Goal: Navigation & Orientation: Find specific page/section

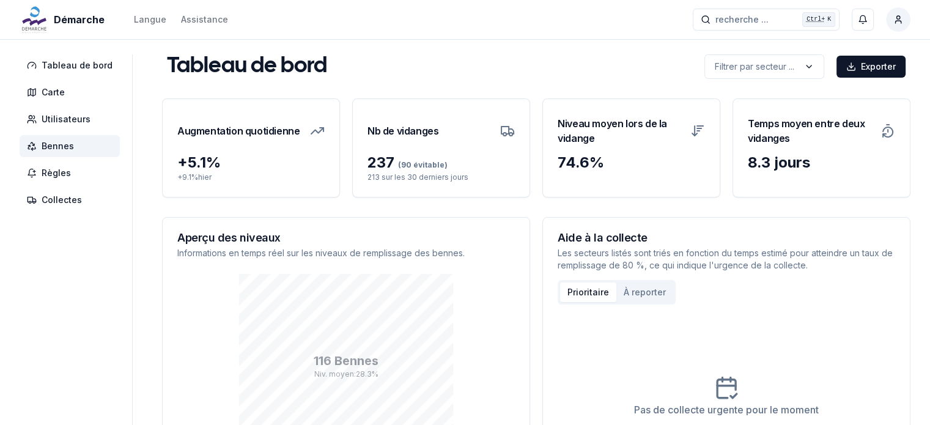
click at [54, 140] on span "Bennes" at bounding box center [58, 146] width 32 height 12
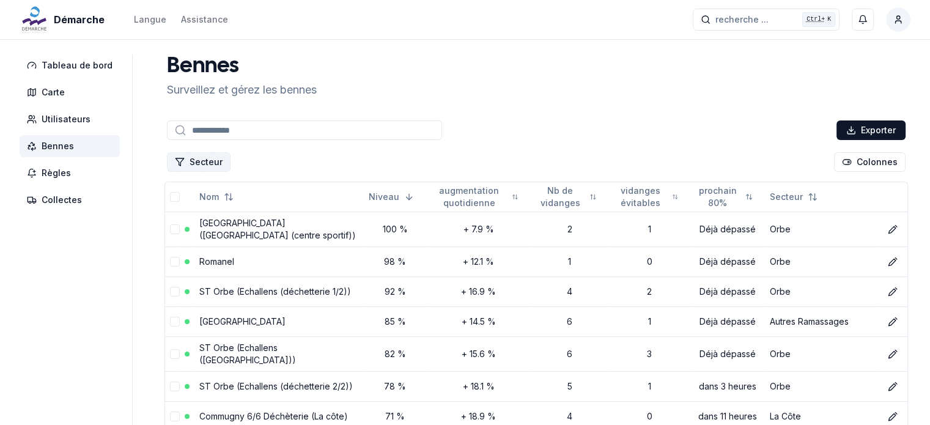
click at [205, 161] on button "Secteur" at bounding box center [199, 162] width 64 height 20
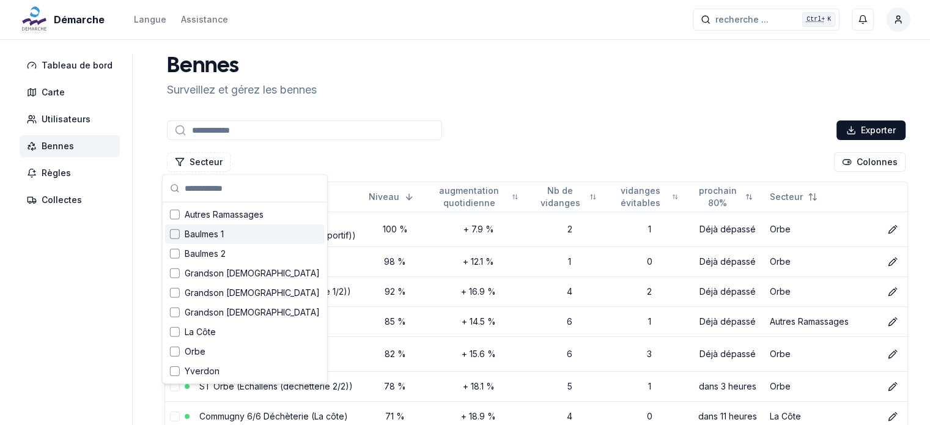
click at [179, 230] on div "Suggestions" at bounding box center [175, 234] width 10 height 10
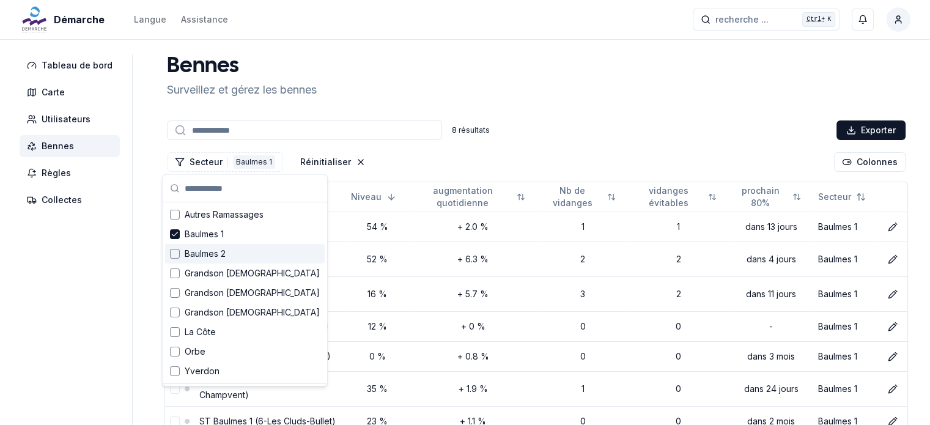
click at [175, 253] on div "Suggestions" at bounding box center [175, 254] width 10 height 10
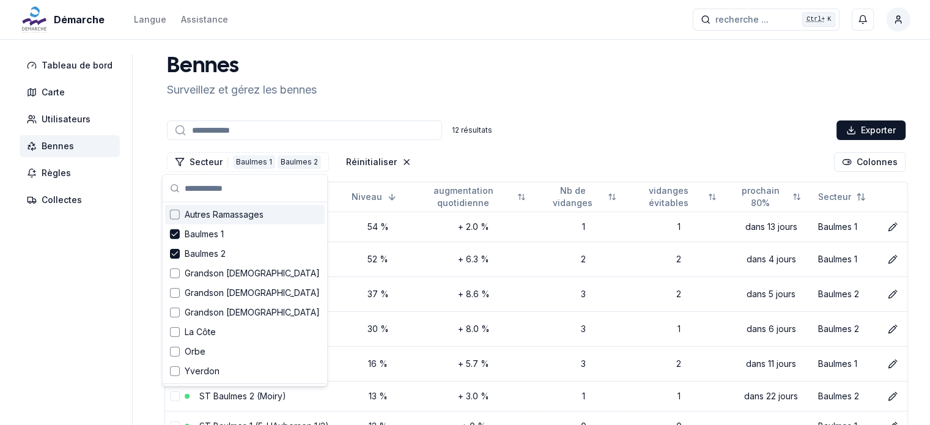
click at [588, 118] on div "12 résultats Exporter" at bounding box center [535, 130] width 743 height 24
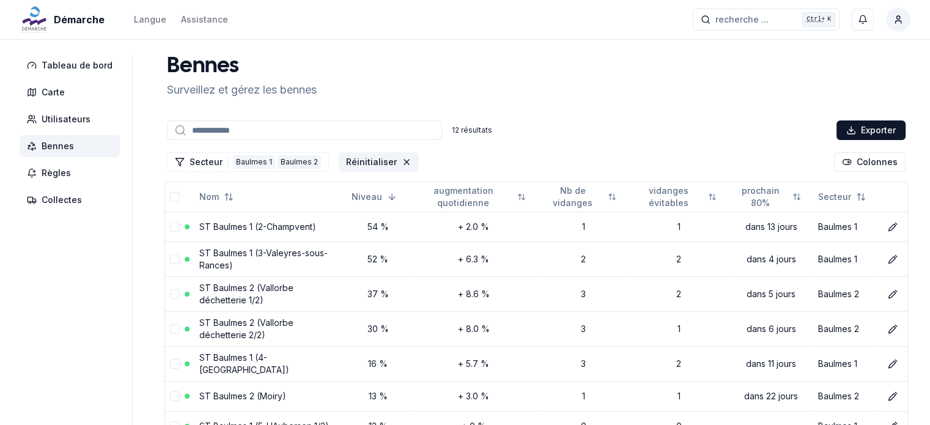
click at [402, 161] on icon "Réinitialiser les filtres" at bounding box center [407, 162] width 10 height 10
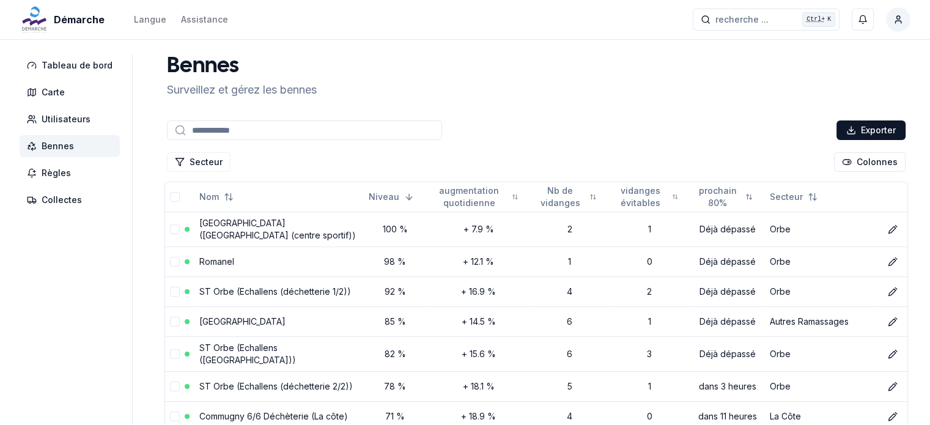
click at [260, 131] on input at bounding box center [304, 130] width 275 height 20
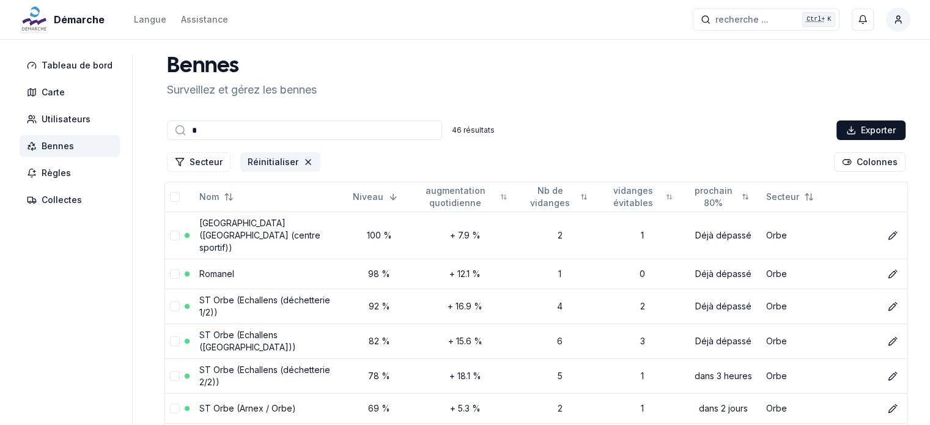
type input "*"
click at [303, 161] on icon "Réinitialiser les filtres" at bounding box center [308, 162] width 10 height 10
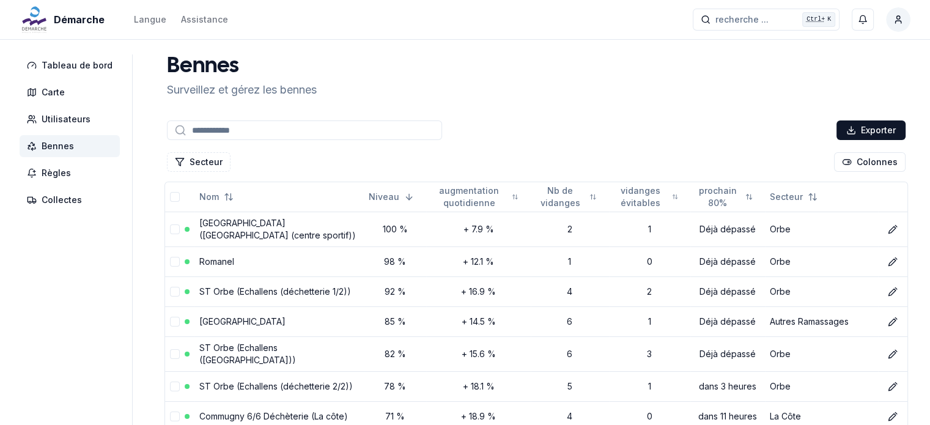
click at [253, 133] on input at bounding box center [304, 130] width 275 height 20
click at [220, 158] on button "Secteur" at bounding box center [199, 162] width 64 height 20
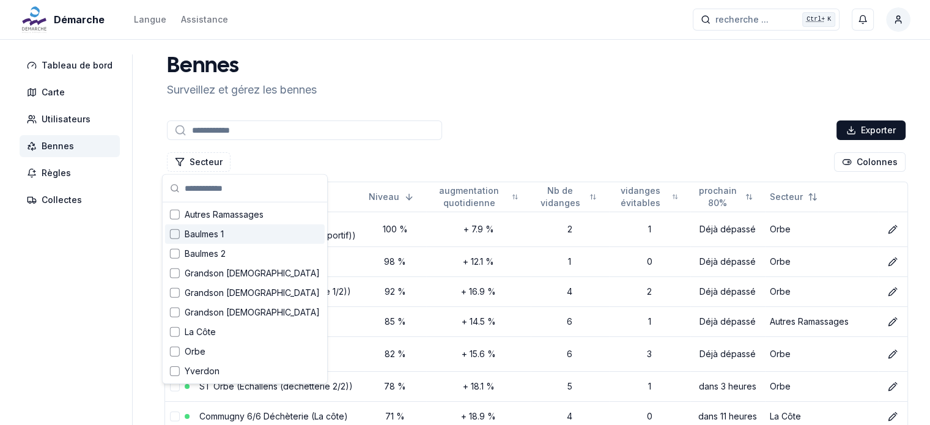
click at [191, 237] on span "Baulmes 1" at bounding box center [204, 234] width 39 height 12
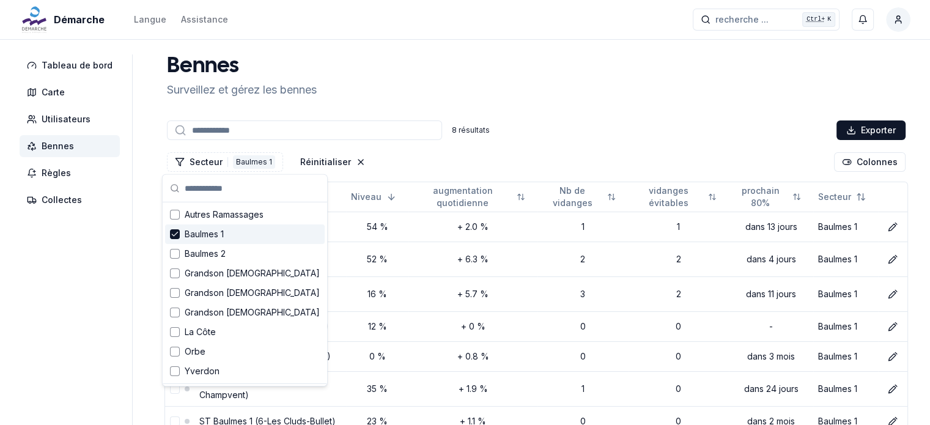
click at [105, 250] on aside "Tableau de bord Carte Utilisateurs Bennes Règles Collectes" at bounding box center [76, 278] width 113 height 449
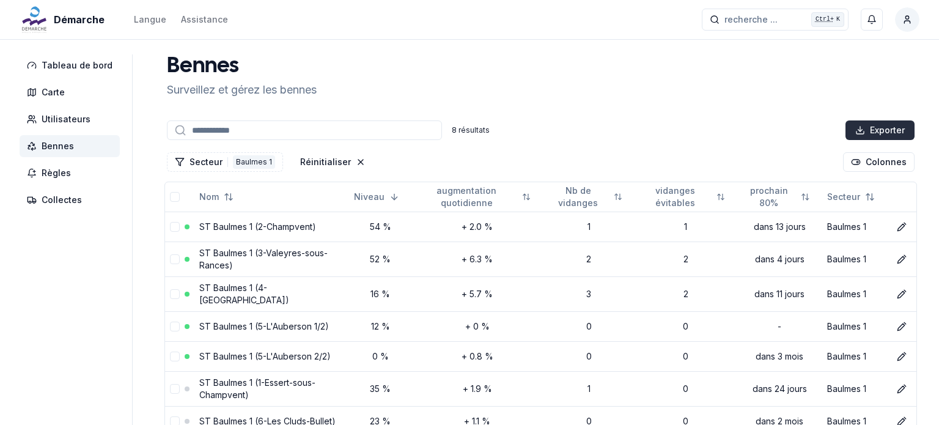
click at [885, 131] on html "Démarche Langue Assistance recherche ... recherche ... Ctrl+ K Miguel Carneiro …" at bounding box center [469, 288] width 939 height 577
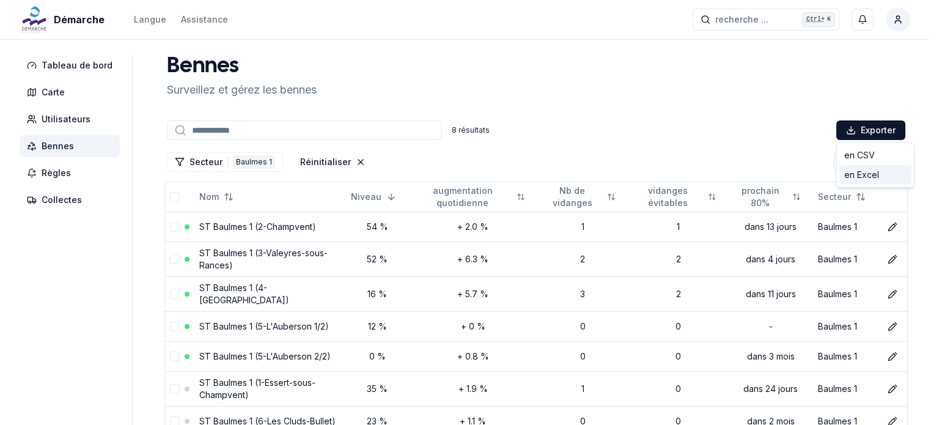
click at [866, 176] on div "en Excel" at bounding box center [875, 175] width 72 height 20
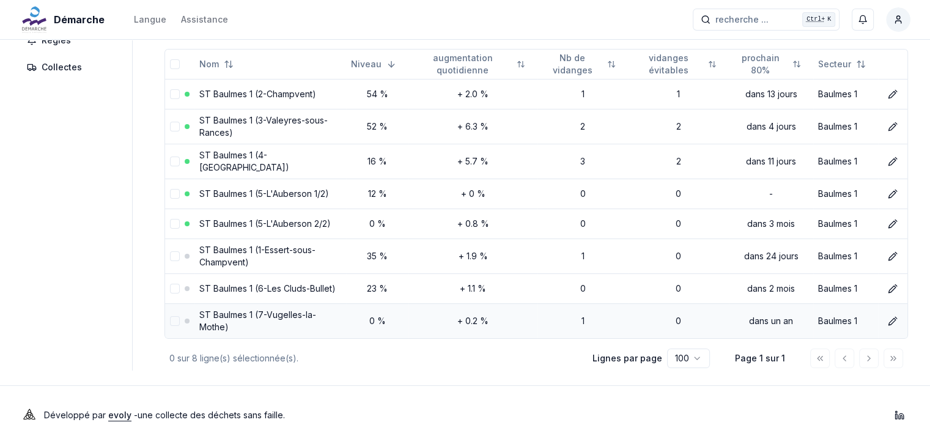
scroll to position [141, 0]
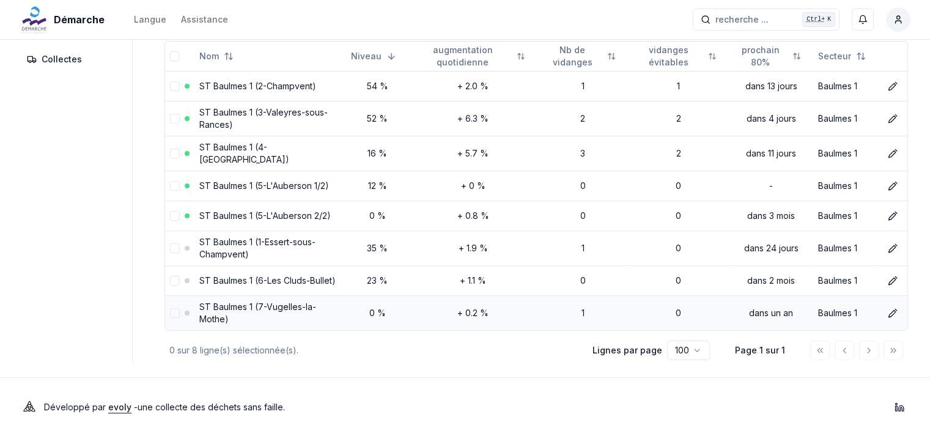
click at [171, 308] on button "select-row" at bounding box center [175, 313] width 10 height 10
click at [165, 268] on td at bounding box center [172, 280] width 15 height 30
click at [170, 276] on button "select-row" at bounding box center [175, 281] width 10 height 10
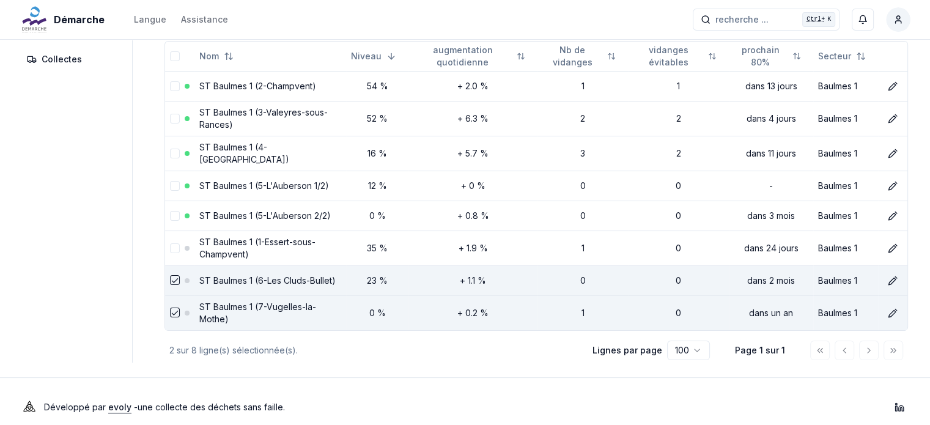
scroll to position [0, 0]
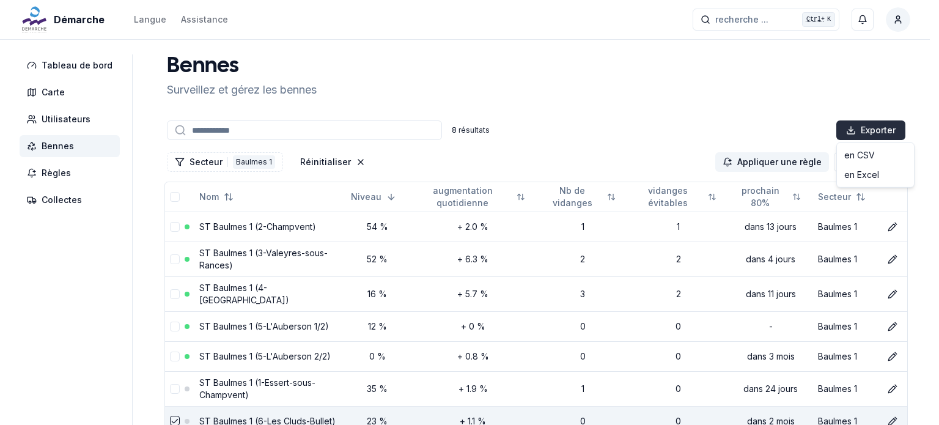
click at [888, 122] on html "Démarche Langue Assistance recherche ... recherche ... Ctrl+ K Miguel Carneiro …" at bounding box center [469, 288] width 939 height 577
click at [857, 179] on div "en Excel" at bounding box center [875, 175] width 72 height 20
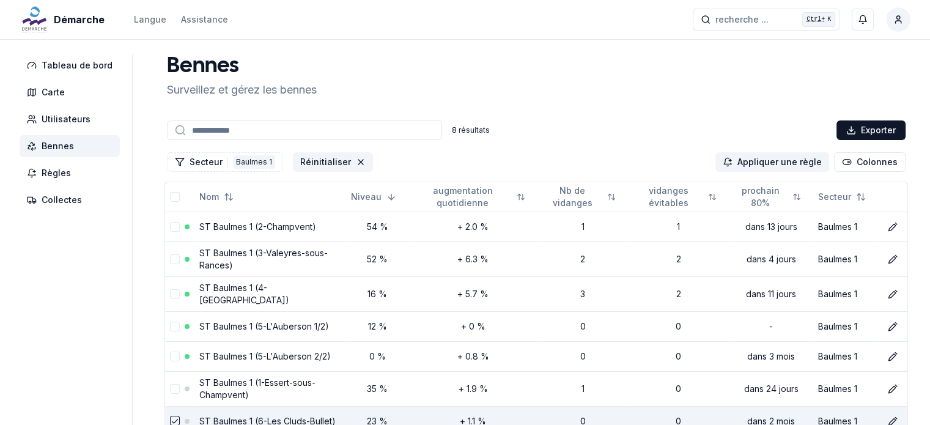
click at [356, 159] on icon "Réinitialiser les filtres" at bounding box center [361, 162] width 10 height 10
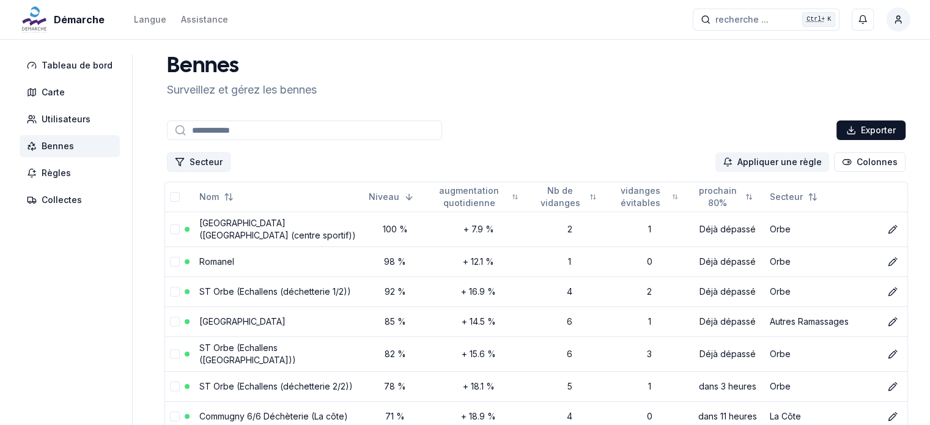
click at [210, 158] on button "Secteur" at bounding box center [199, 162] width 64 height 20
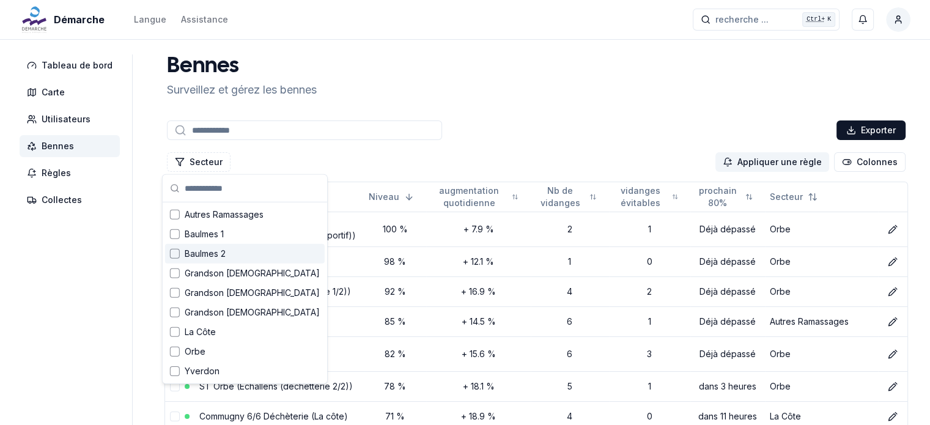
click at [192, 257] on span "Baulmes 2" at bounding box center [205, 254] width 41 height 12
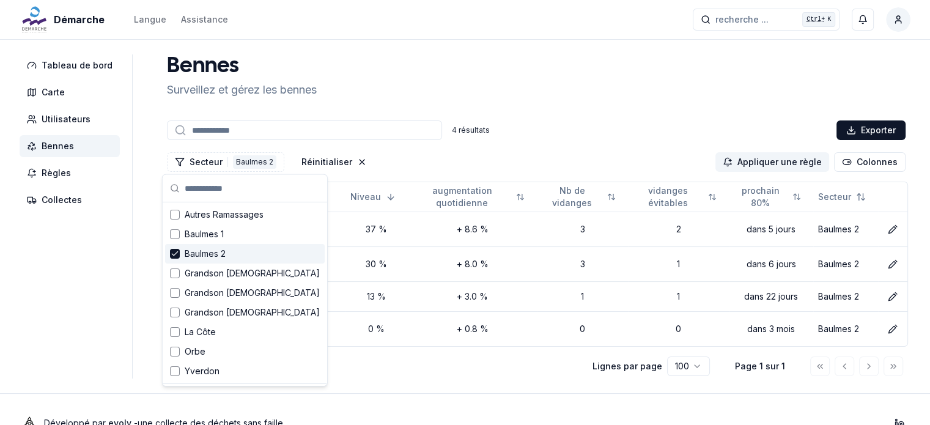
click at [107, 248] on aside "Tableau de bord Carte Utilisateurs Bennes Règles Collectes" at bounding box center [76, 216] width 113 height 324
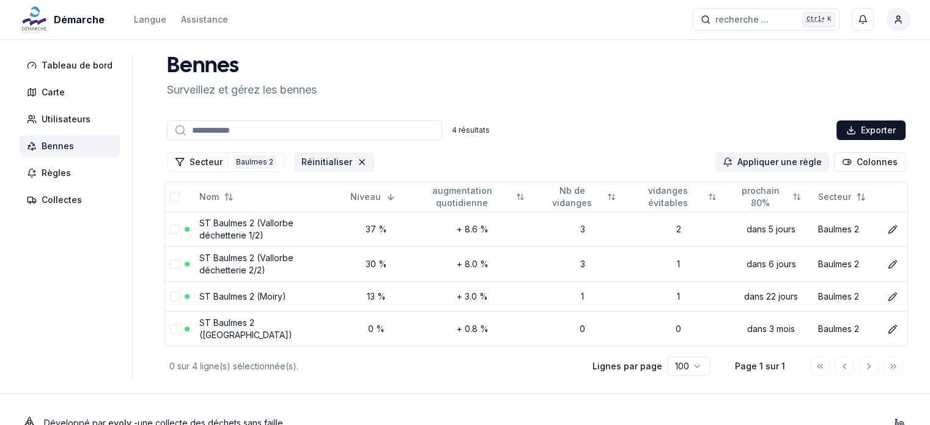
click at [328, 161] on button "Réinitialiser" at bounding box center [334, 162] width 80 height 20
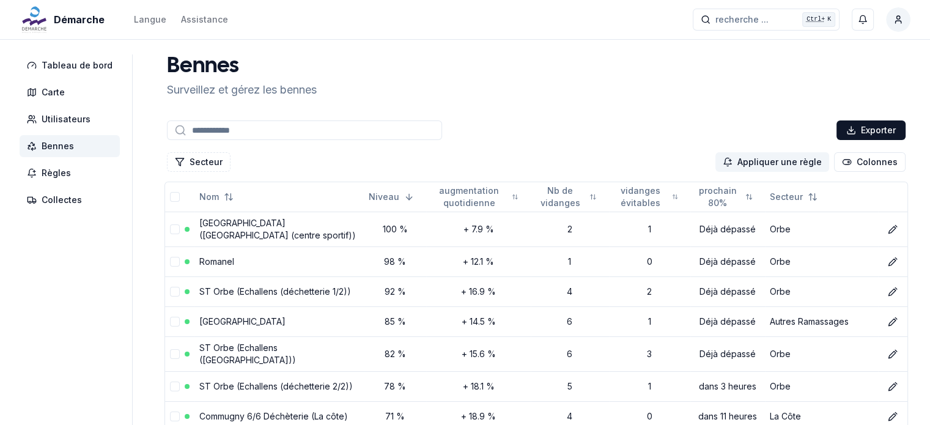
click at [244, 128] on input at bounding box center [304, 130] width 275 height 20
click at [193, 160] on button "Secteur" at bounding box center [199, 162] width 64 height 20
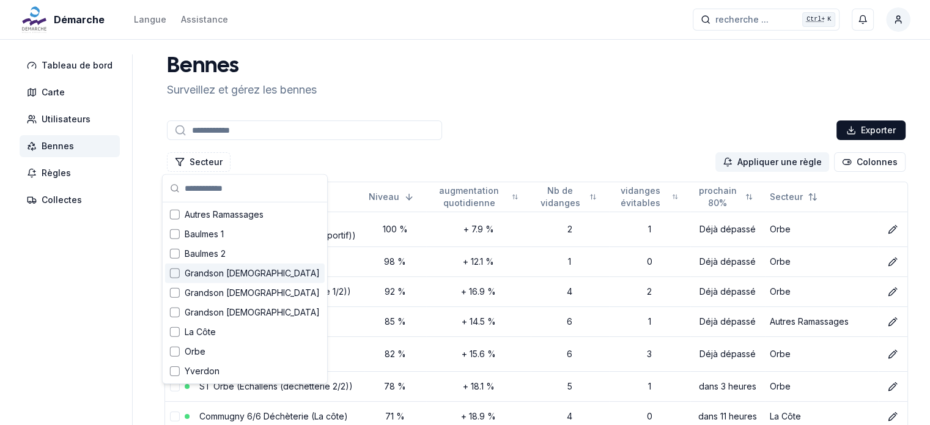
click at [207, 271] on span "Grandson 1" at bounding box center [252, 273] width 135 height 12
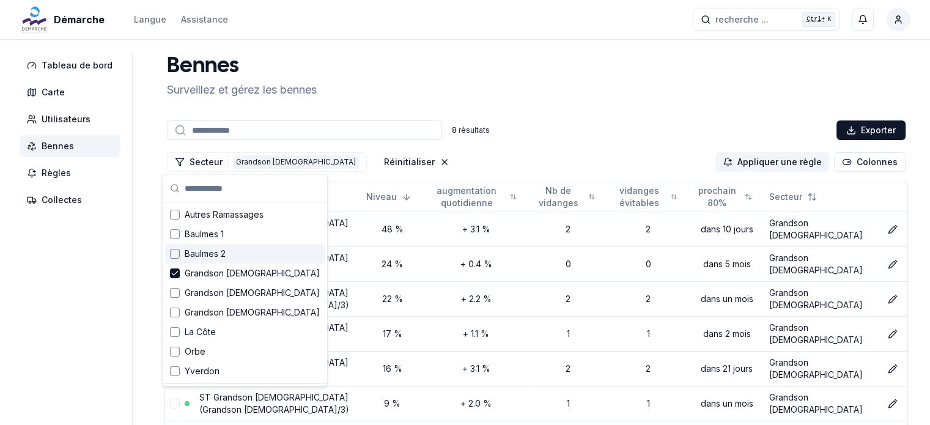
click at [139, 254] on div "Tableau de bord Carte Utilisateurs Bennes Règles Collectes Bennes Surveillez et…" at bounding box center [465, 294] width 930 height 481
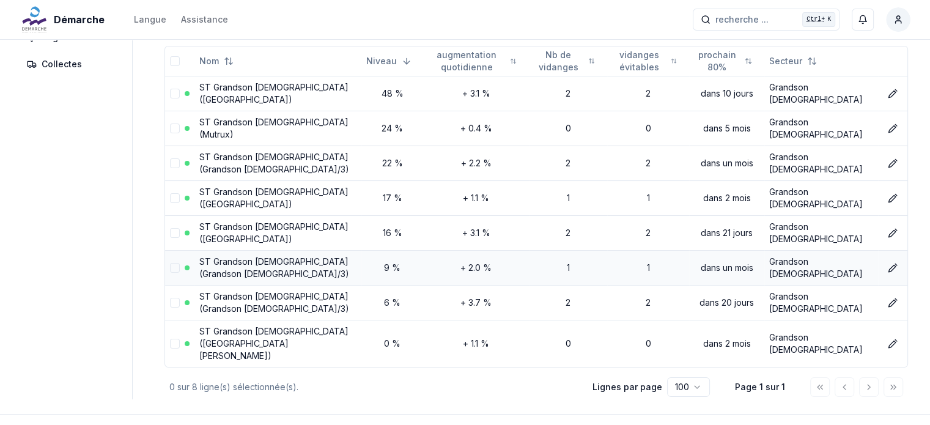
scroll to position [75, 0]
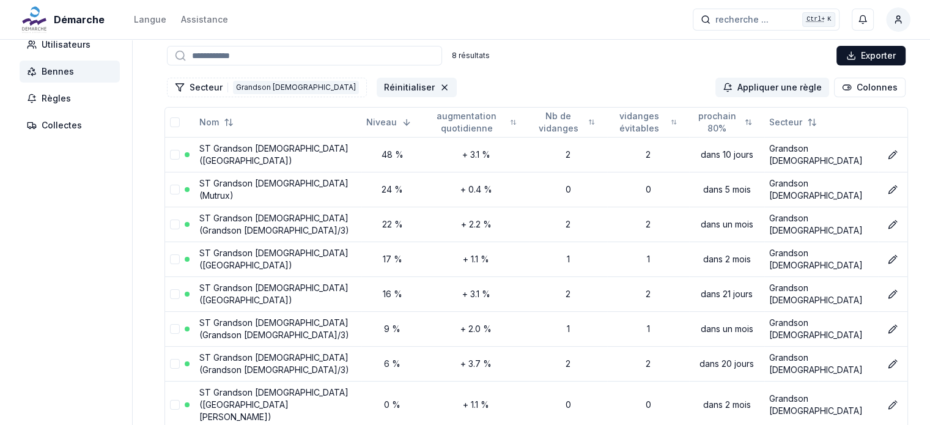
click at [377, 86] on button "Réinitialiser" at bounding box center [417, 88] width 80 height 20
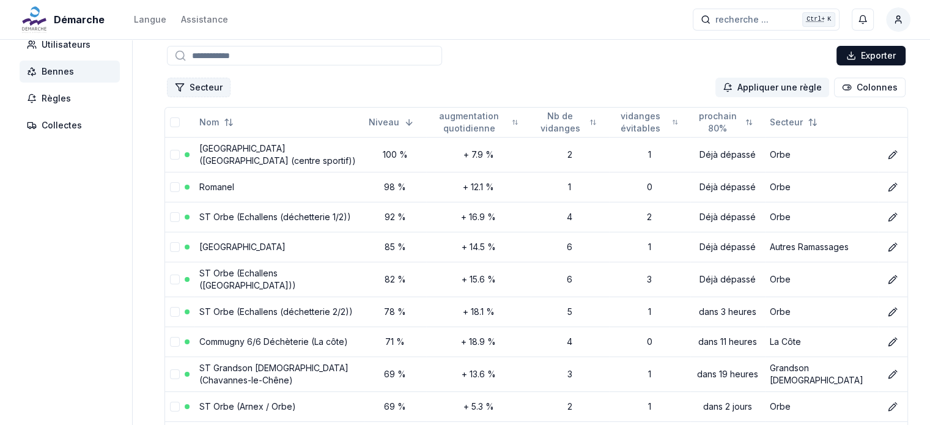
click at [201, 89] on button "Secteur" at bounding box center [199, 88] width 64 height 20
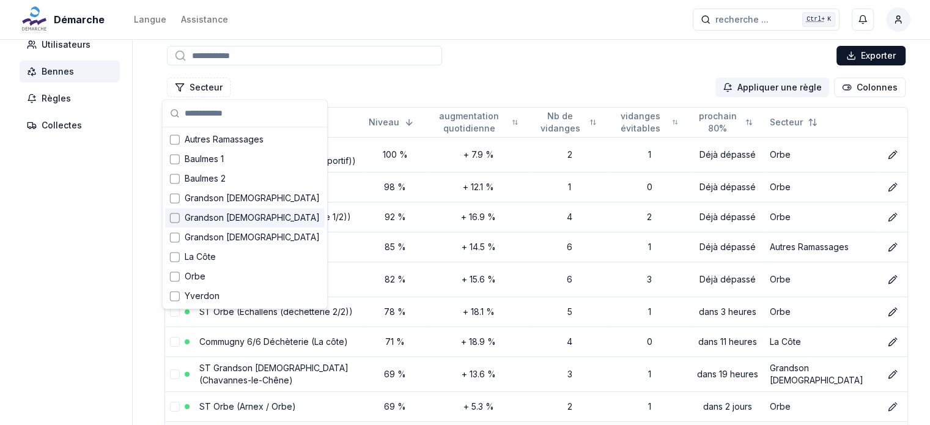
click at [208, 219] on span "Grandson 2" at bounding box center [252, 218] width 135 height 12
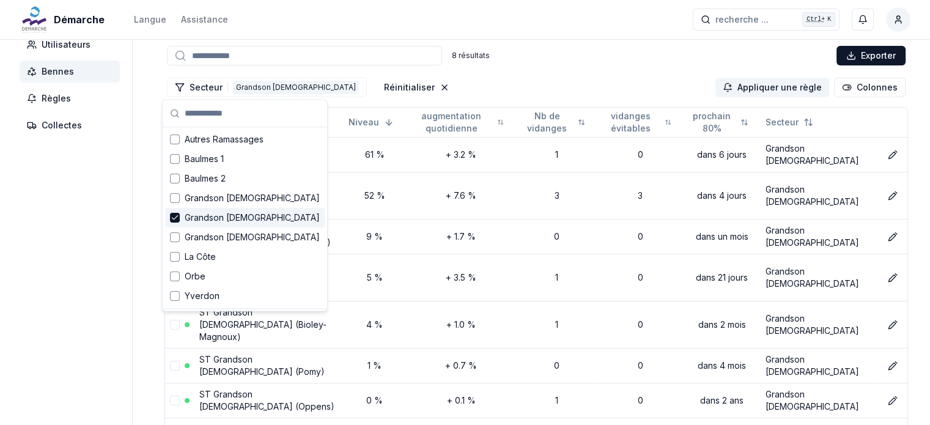
click at [114, 238] on aside "Tableau de bord Carte Utilisateurs Bennes Règles Collectes" at bounding box center [76, 232] width 113 height 505
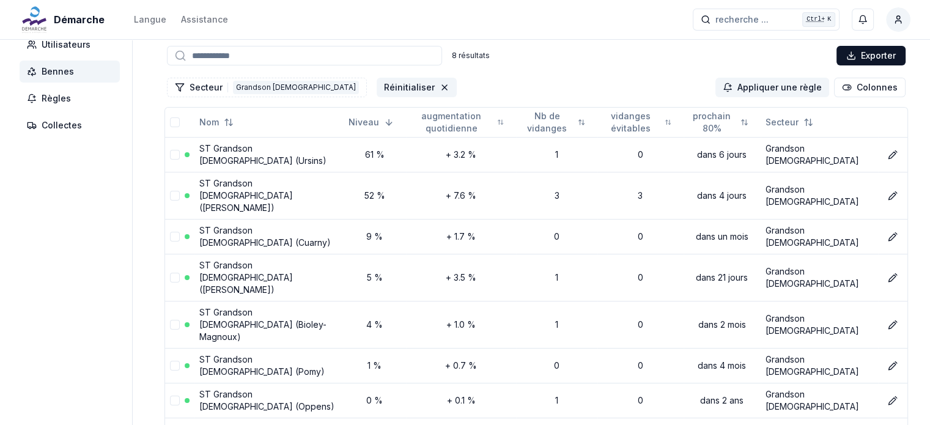
click at [377, 86] on button "Réinitialiser" at bounding box center [417, 88] width 80 height 20
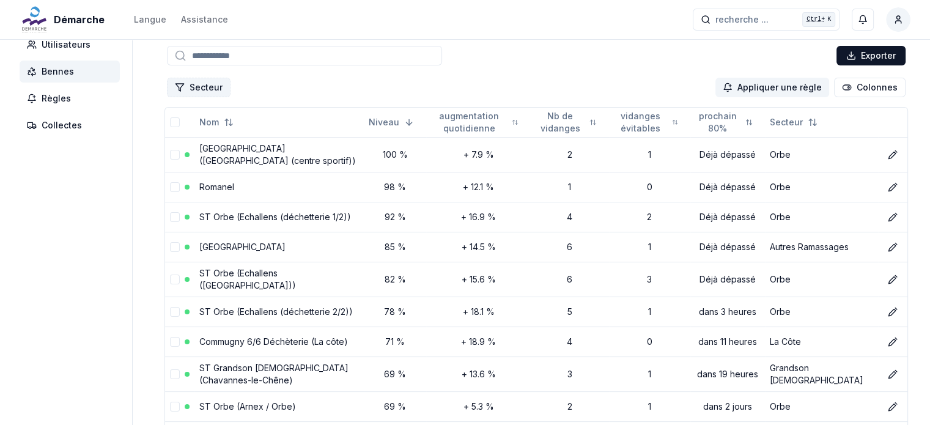
click at [213, 90] on button "Secteur" at bounding box center [199, 88] width 64 height 20
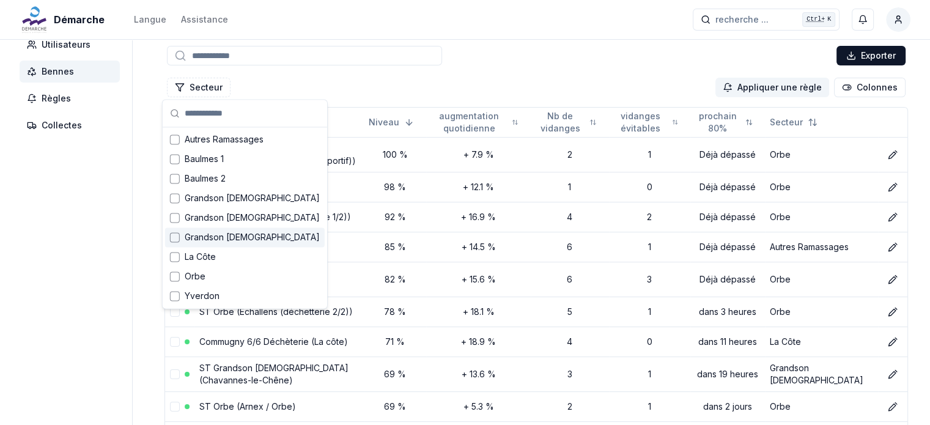
click at [215, 245] on div "Grandson 3" at bounding box center [245, 237] width 160 height 20
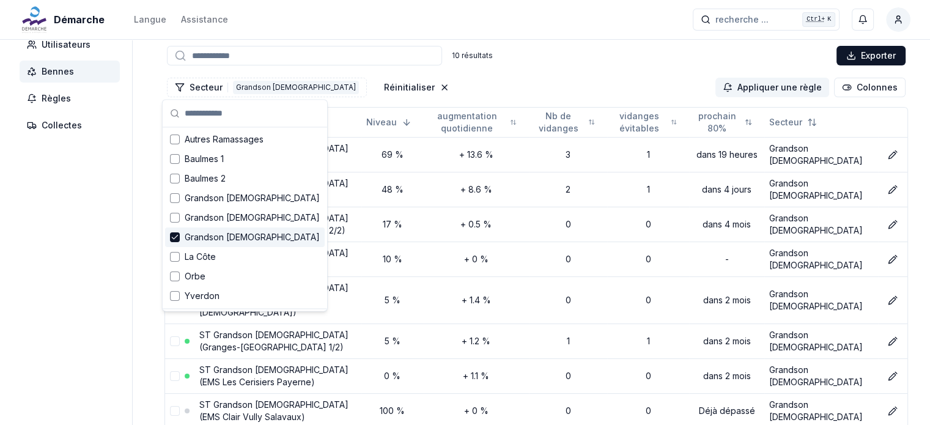
click at [98, 229] on aside "Tableau de bord Carte Utilisateurs Bennes Règles Collectes" at bounding box center [76, 255] width 113 height 550
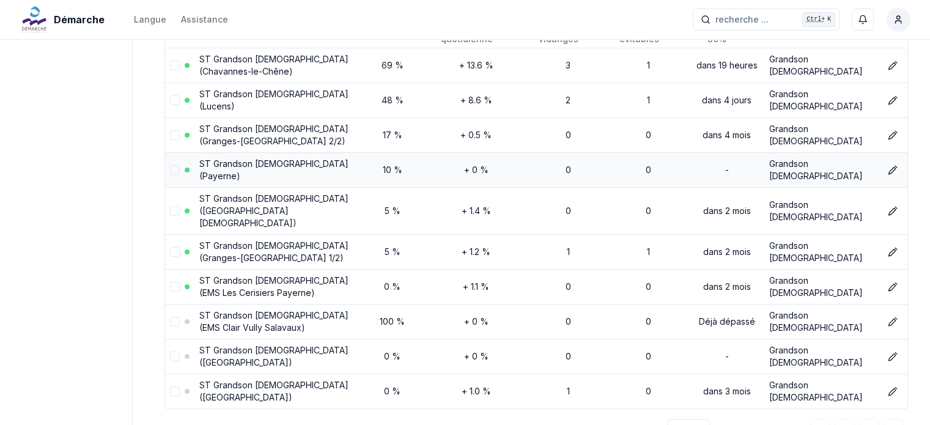
scroll to position [225, 0]
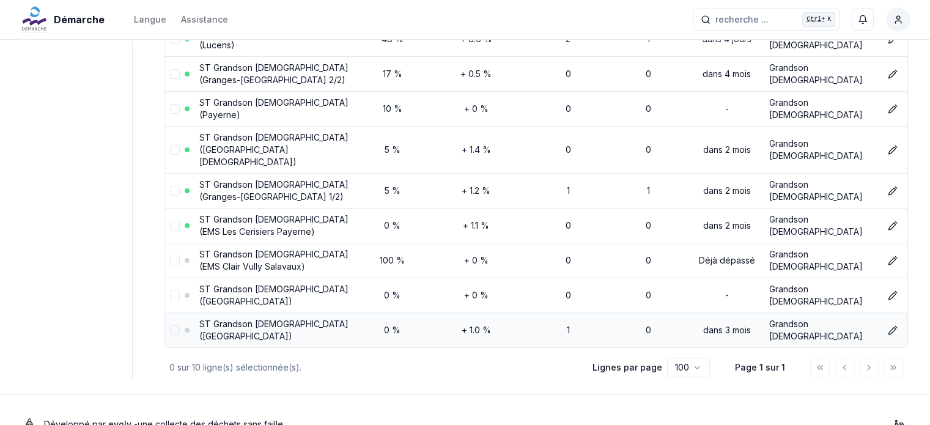
click at [170, 325] on button "select-row" at bounding box center [175, 330] width 10 height 10
click at [171, 290] on button "select-row" at bounding box center [175, 295] width 10 height 10
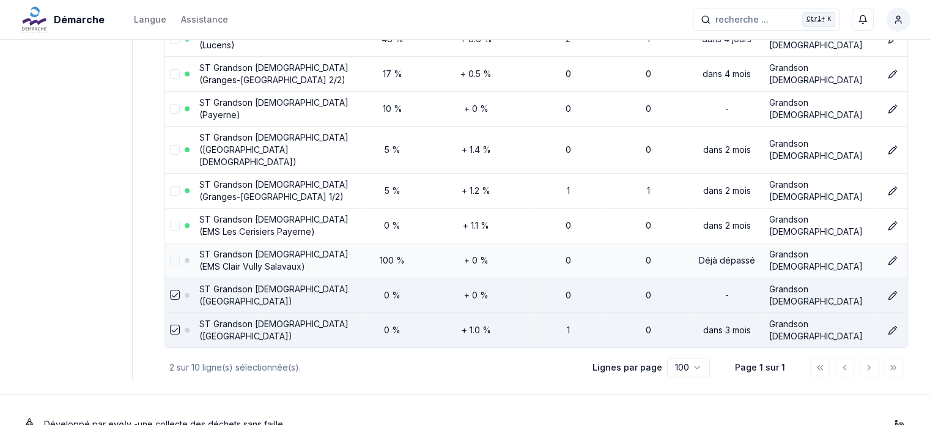
click at [171, 256] on button "select-row" at bounding box center [175, 261] width 10 height 10
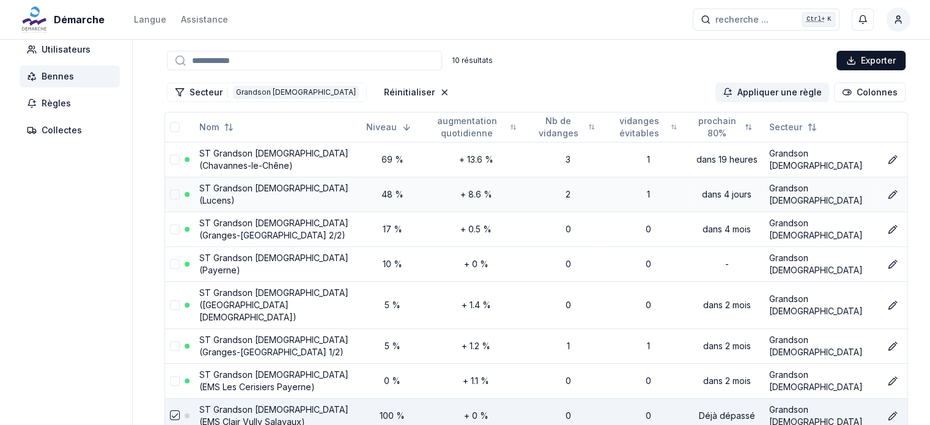
scroll to position [42, 0]
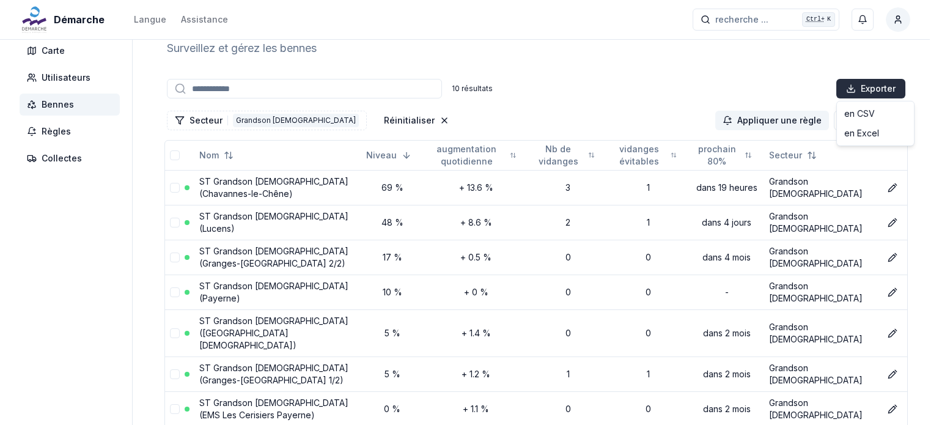
click at [880, 88] on html "Démarche Langue Assistance recherche ... recherche ... Ctrl+ K Miguel Carneiro …" at bounding box center [469, 297] width 939 height 679
click at [860, 130] on div "en Excel" at bounding box center [875, 134] width 72 height 20
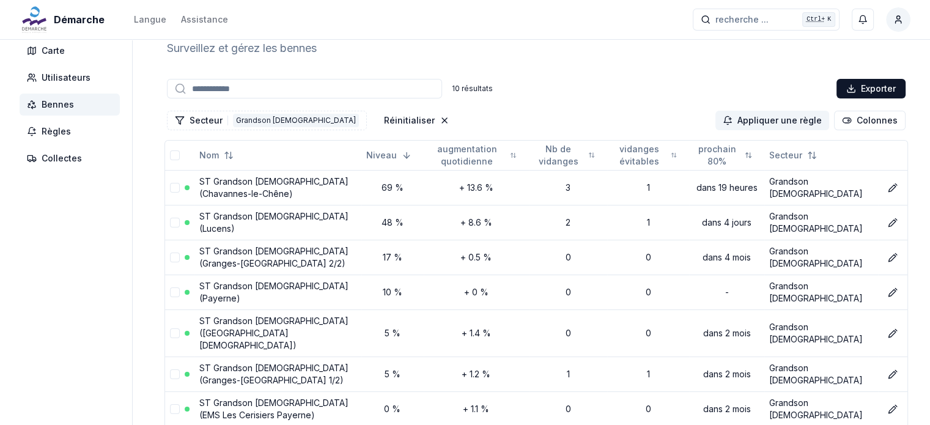
drag, startPoint x: 356, startPoint y: 120, endPoint x: 333, endPoint y: 105, distance: 28.7
click at [440, 120] on icon "Réinitialiser les filtres" at bounding box center [445, 121] width 10 height 10
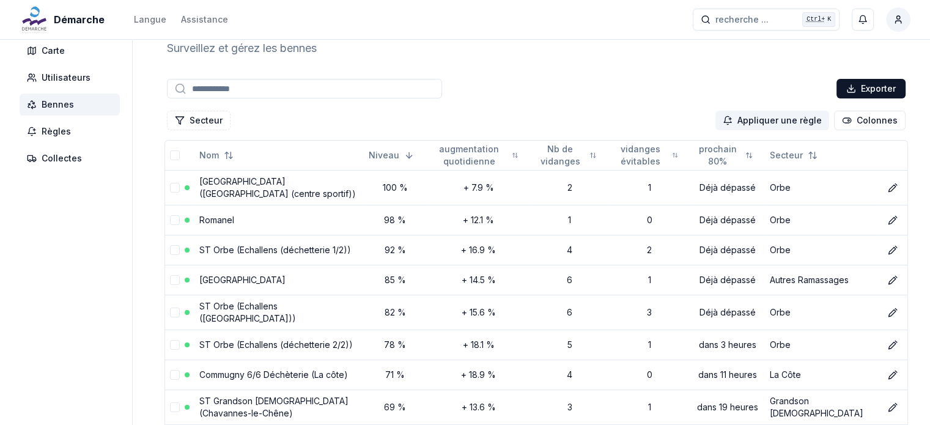
click at [242, 91] on input at bounding box center [304, 89] width 275 height 20
click at [205, 117] on button "Secteur" at bounding box center [199, 121] width 64 height 20
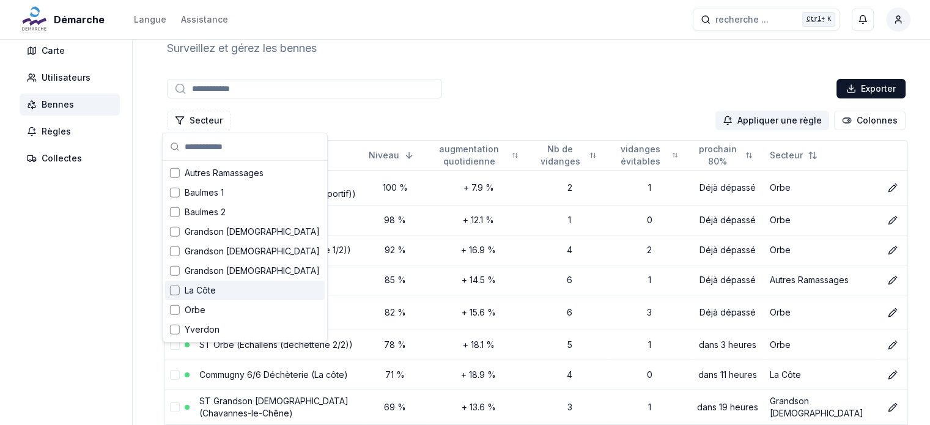
click at [174, 292] on div "Suggestions" at bounding box center [175, 291] width 10 height 10
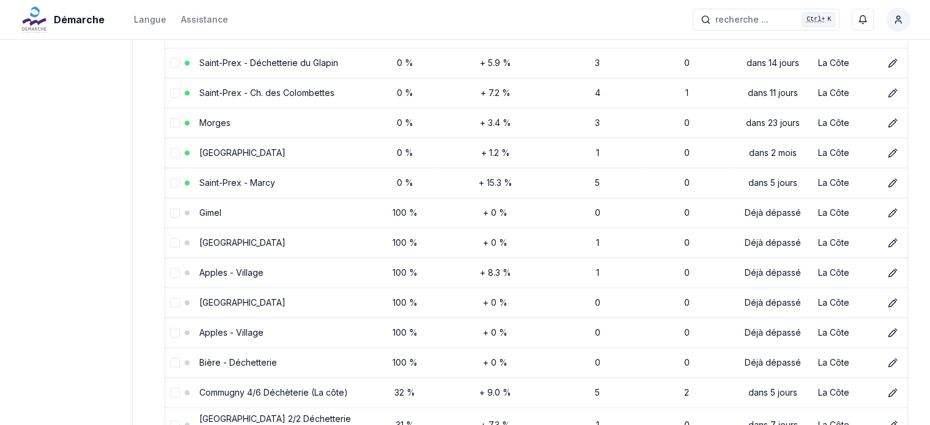
scroll to position [959, 0]
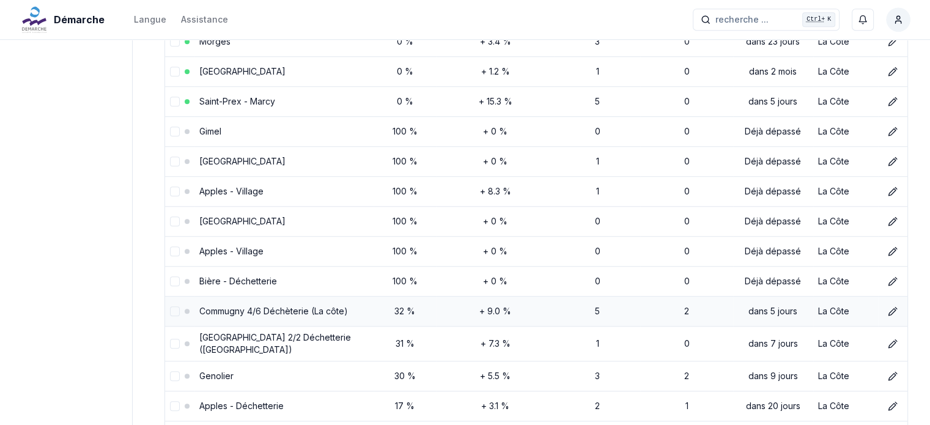
click at [170, 306] on button "select-row" at bounding box center [175, 311] width 10 height 10
click at [171, 339] on button "select-row" at bounding box center [175, 344] width 10 height 10
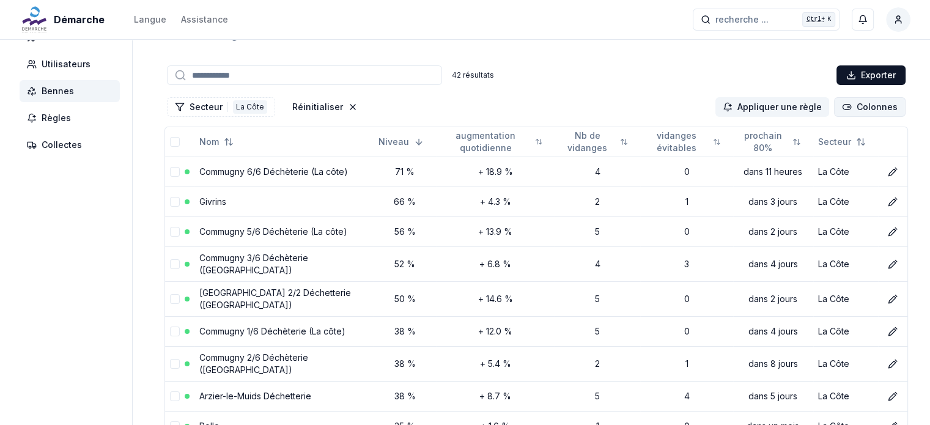
scroll to position [0, 0]
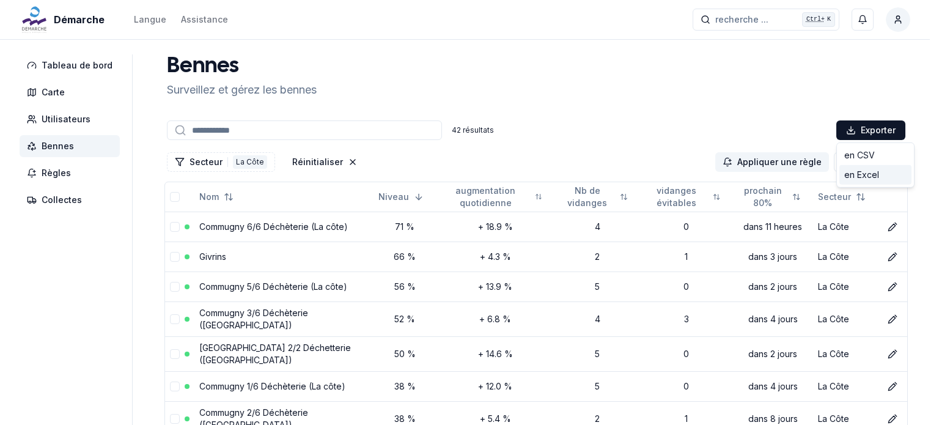
click at [873, 173] on div "en Excel" at bounding box center [875, 175] width 72 height 20
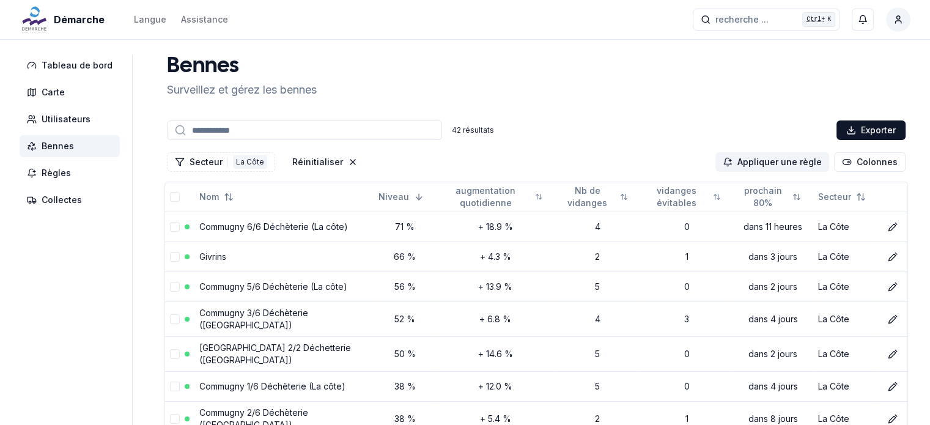
drag, startPoint x: 342, startPoint y: 161, endPoint x: 290, endPoint y: 149, distance: 52.8
click at [350, 161] on icon "Réinitialiser les filtres" at bounding box center [352, 162] width 5 height 5
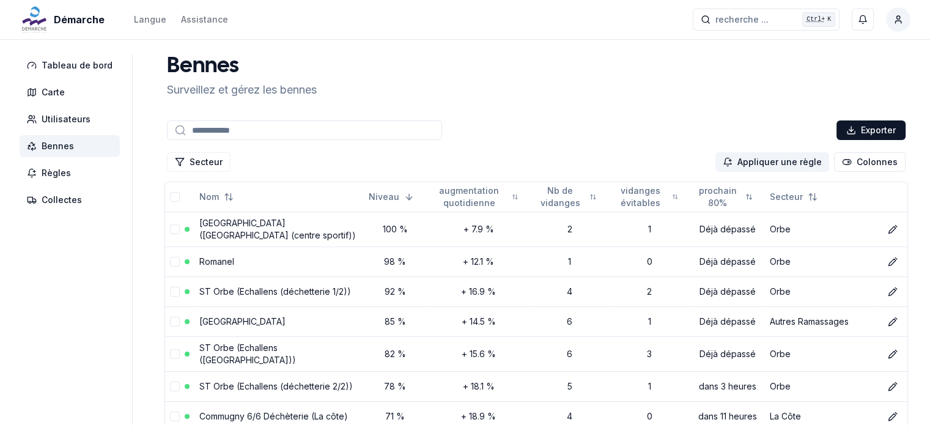
click at [227, 131] on input at bounding box center [304, 130] width 275 height 20
click at [196, 160] on button "Secteur" at bounding box center [199, 162] width 64 height 20
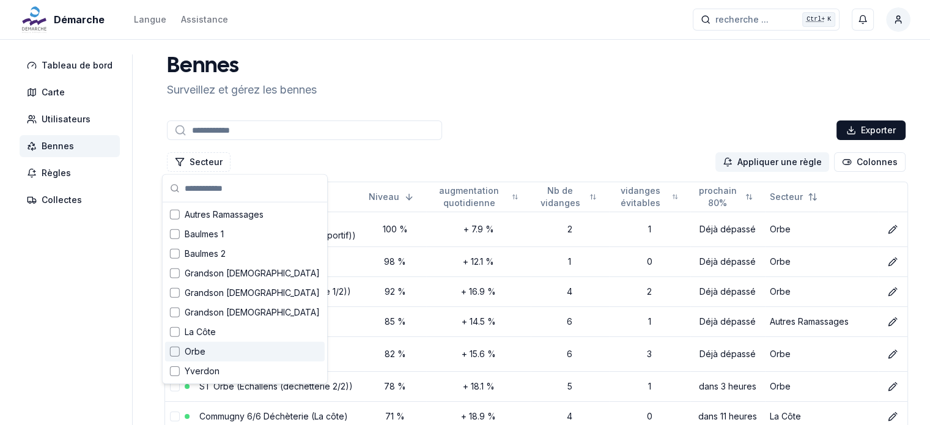
click at [174, 351] on div "Suggestions" at bounding box center [175, 352] width 10 height 10
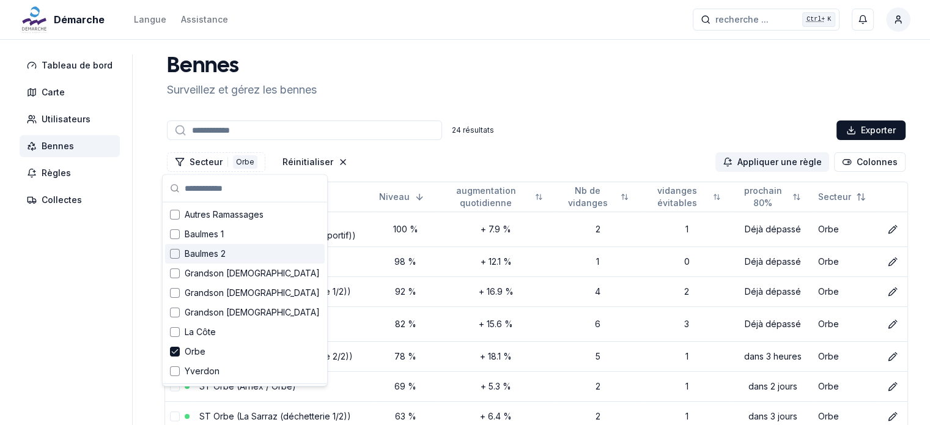
click at [610, 121] on div "24 résultats Exporter" at bounding box center [535, 130] width 743 height 24
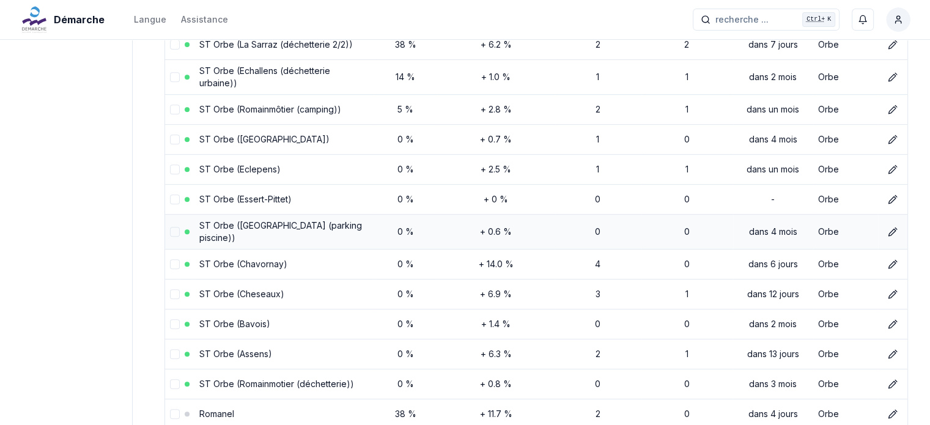
scroll to position [647, 0]
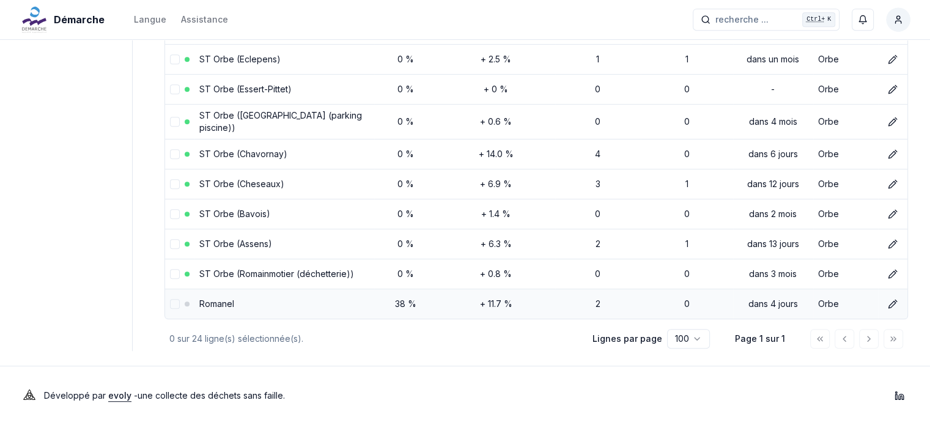
click at [170, 306] on button "select-row" at bounding box center [175, 304] width 10 height 10
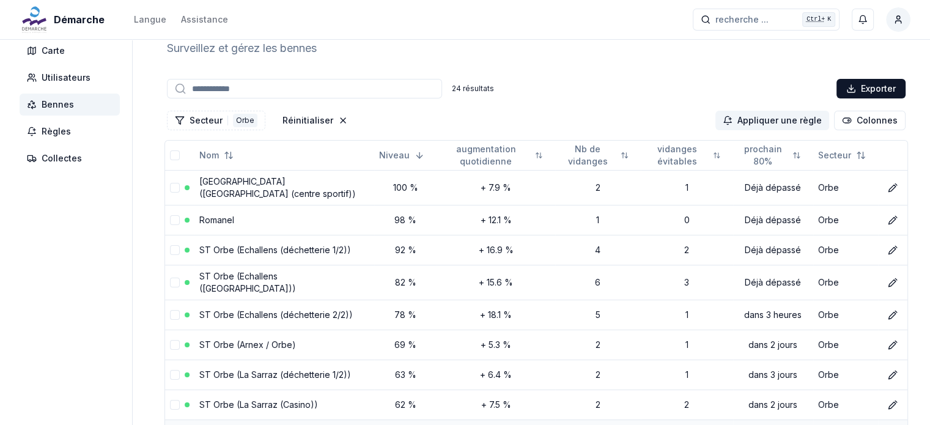
scroll to position [0, 0]
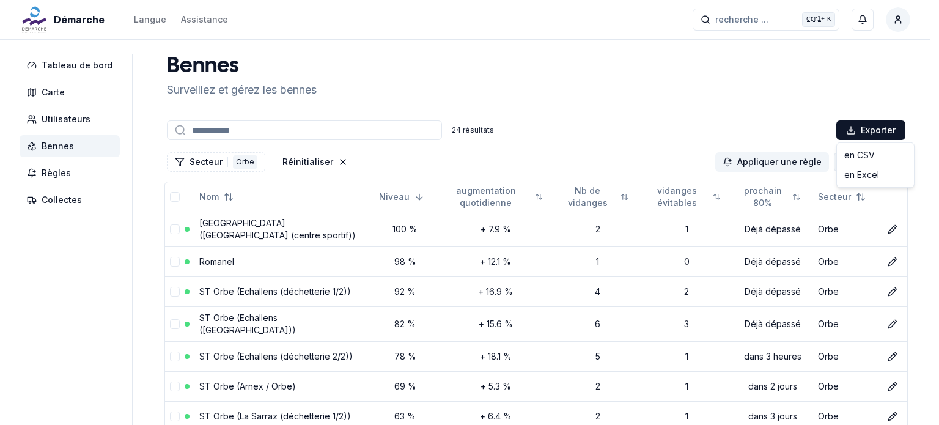
drag, startPoint x: 858, startPoint y: 154, endPoint x: 861, endPoint y: 171, distance: 17.4
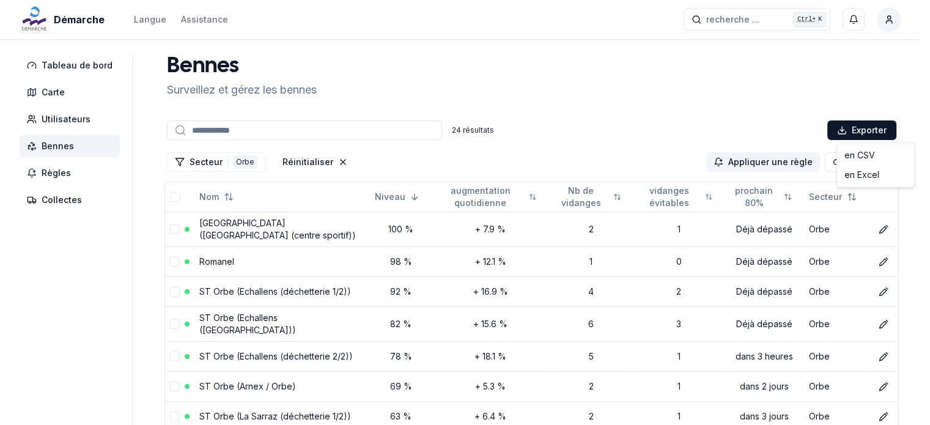
click at [861, 172] on div "Secteur 1 Orbe Réinitialiser Appliquer une règle Colonnes" at bounding box center [531, 162] width 734 height 24
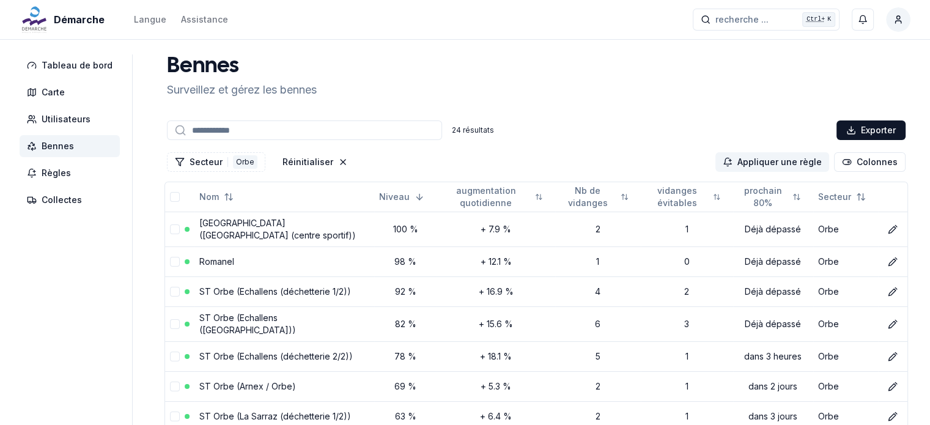
drag, startPoint x: 330, startPoint y: 163, endPoint x: 257, endPoint y: 163, distance: 72.8
click at [341, 163] on icon "Réinitialiser les filtres" at bounding box center [343, 162] width 5 height 5
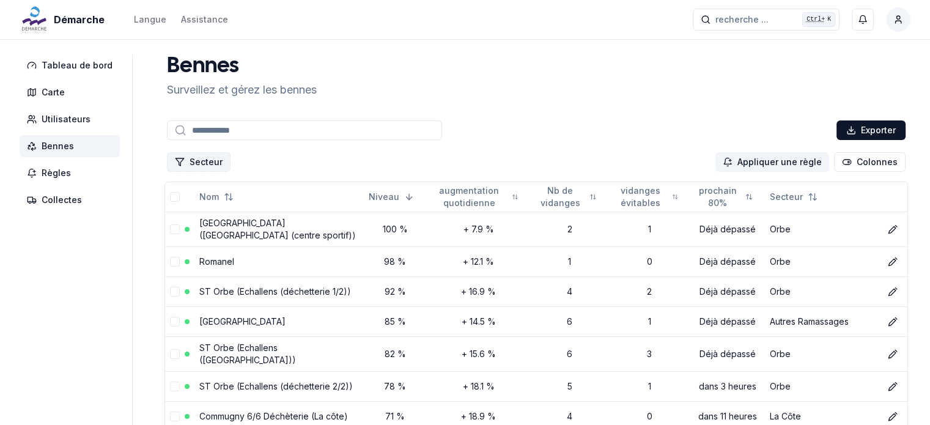
click at [215, 164] on button "Secteur" at bounding box center [199, 162] width 64 height 20
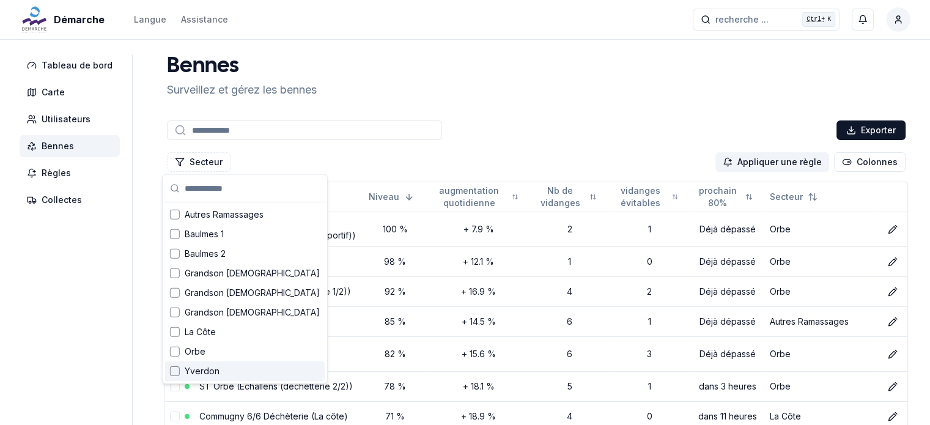
click at [176, 374] on div "Suggestions" at bounding box center [175, 371] width 10 height 10
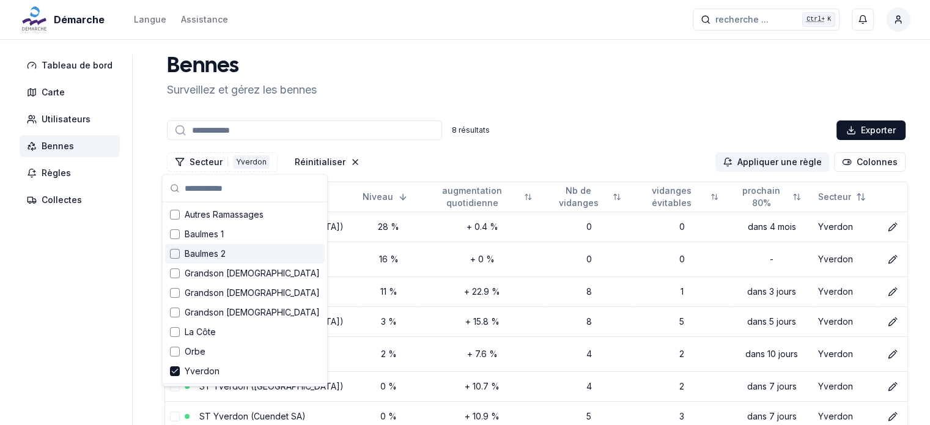
click at [88, 254] on aside "Tableau de bord Carte Utilisateurs Bennes Règles Collectes" at bounding box center [76, 273] width 113 height 439
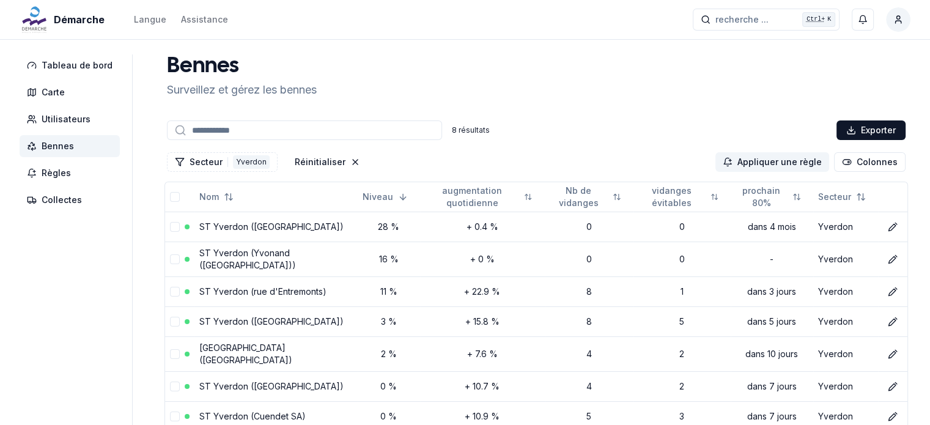
drag, startPoint x: 345, startPoint y: 158, endPoint x: 271, endPoint y: 146, distance: 75.1
click at [350, 158] on icon "Réinitialiser les filtres" at bounding box center [355, 162] width 10 height 10
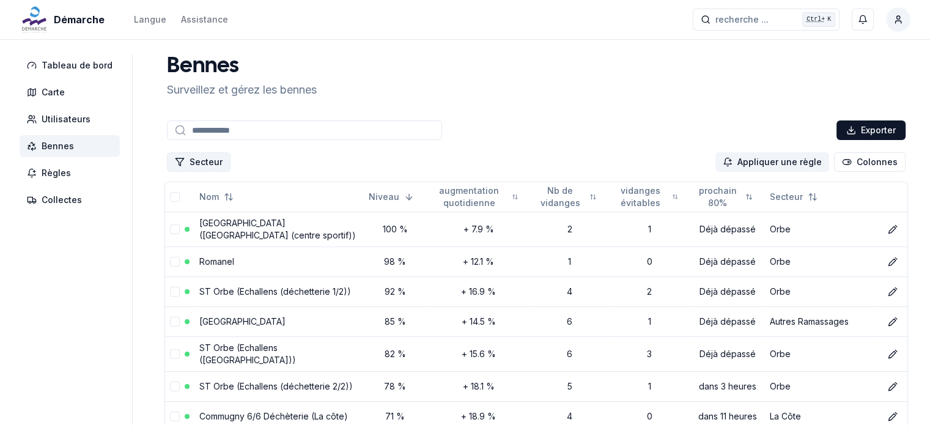
click at [205, 164] on button "Secteur" at bounding box center [199, 162] width 64 height 20
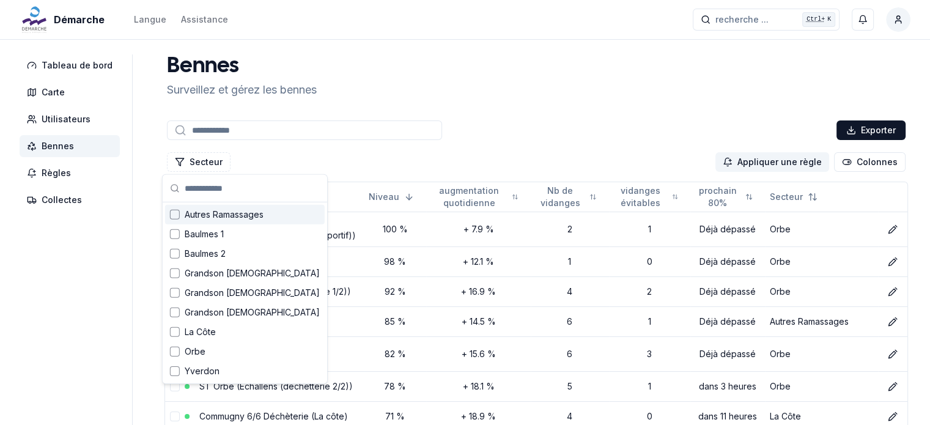
click at [176, 212] on div "Suggestions" at bounding box center [175, 215] width 10 height 10
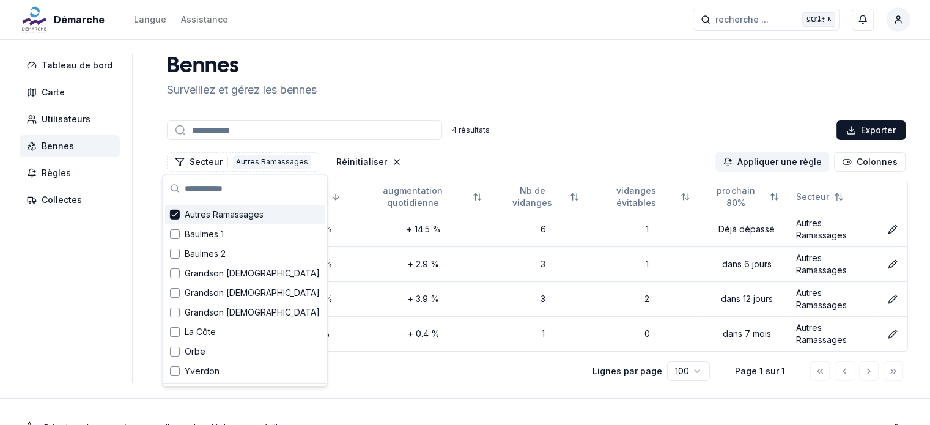
click at [128, 234] on div "Tableau de bord Carte Utilisateurs Bennes Règles Collectes Bennes Surveillez et…" at bounding box center [465, 218] width 930 height 329
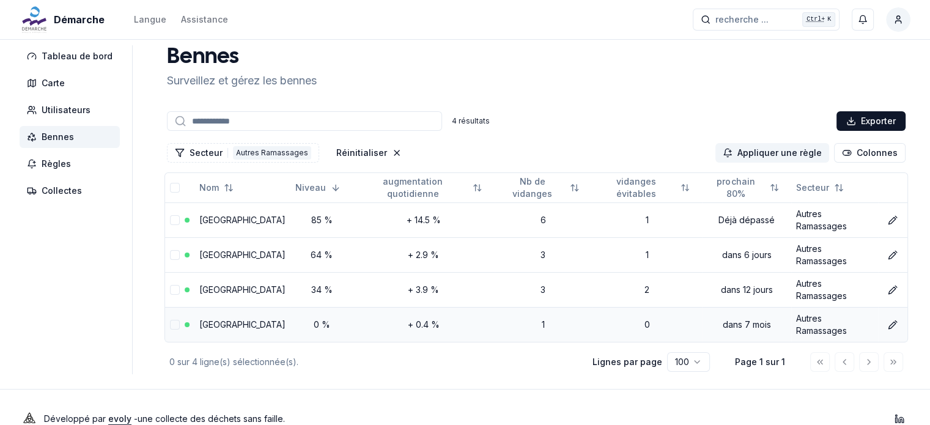
scroll to position [12, 0]
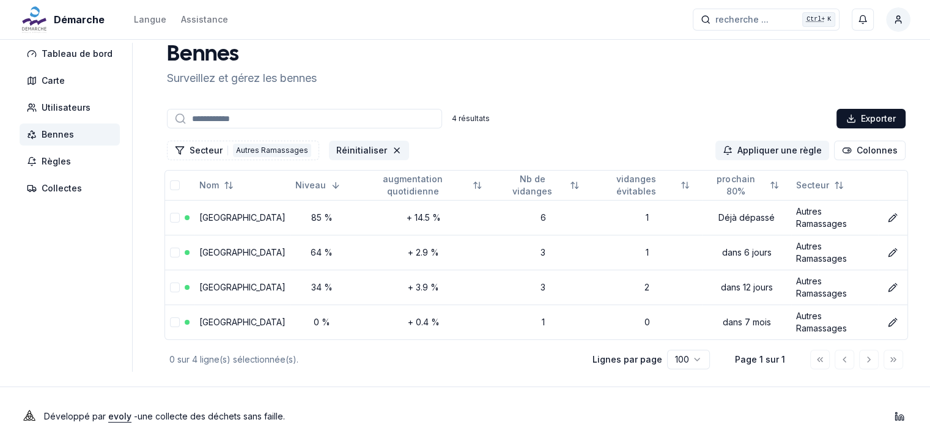
click at [392, 147] on icon "Réinitialiser les filtres" at bounding box center [397, 151] width 10 height 10
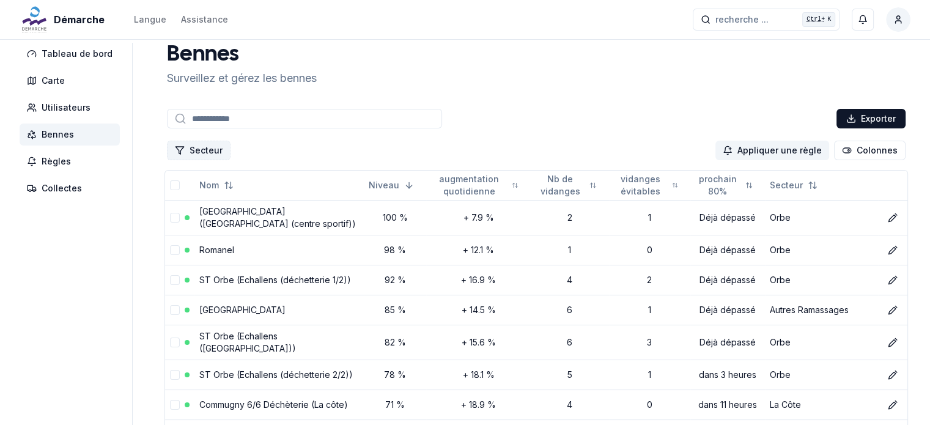
click at [208, 152] on button "Secteur" at bounding box center [199, 151] width 64 height 20
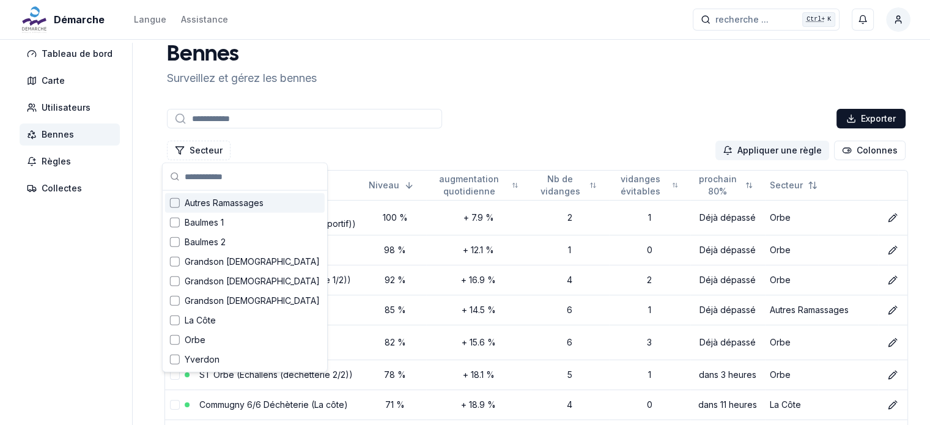
click at [221, 201] on span "Autres Ramassages" at bounding box center [224, 203] width 79 height 12
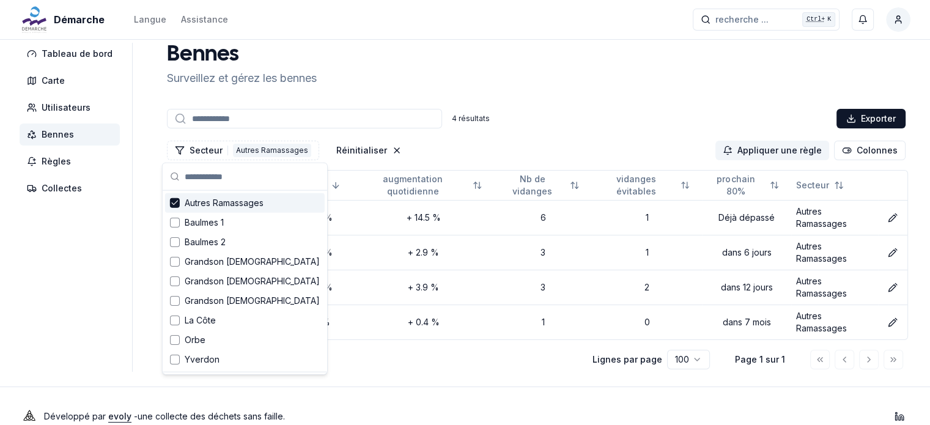
drag, startPoint x: 98, startPoint y: 220, endPoint x: 115, endPoint y: 224, distance: 17.1
click at [98, 221] on aside "Tableau de bord Carte Utilisateurs Bennes Règles Collectes" at bounding box center [76, 207] width 113 height 329
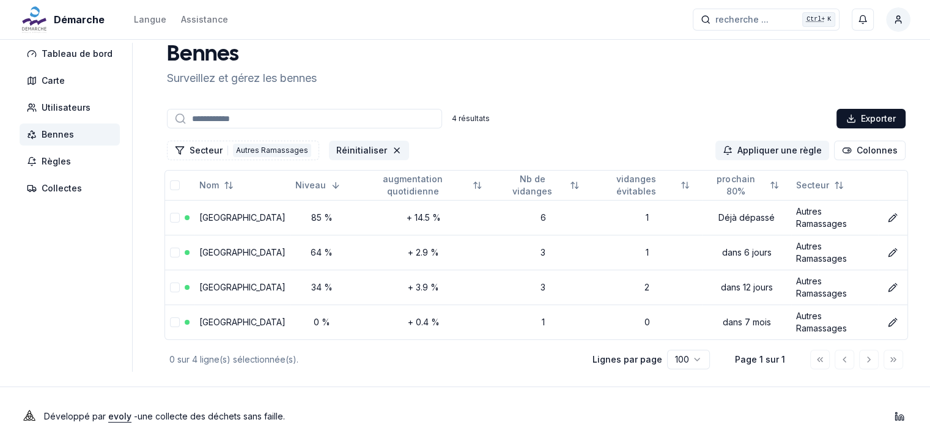
click at [376, 149] on button "Réinitialiser" at bounding box center [369, 151] width 80 height 20
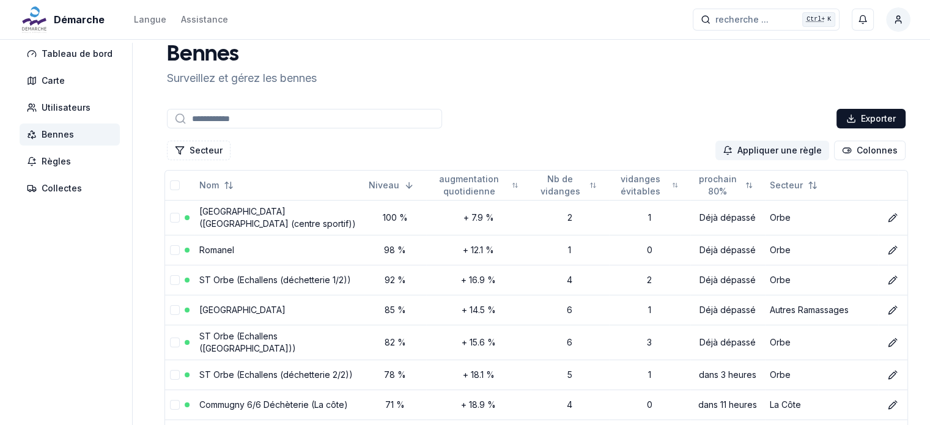
click at [244, 118] on input at bounding box center [304, 119] width 275 height 20
click at [204, 124] on input at bounding box center [304, 119] width 275 height 20
click at [203, 156] on button "Secteur" at bounding box center [199, 151] width 64 height 20
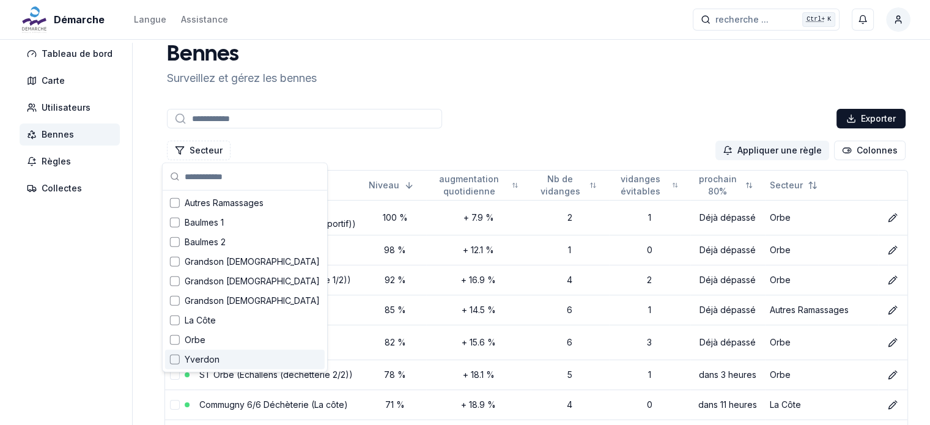
click at [171, 360] on div "Suggestions" at bounding box center [175, 360] width 10 height 10
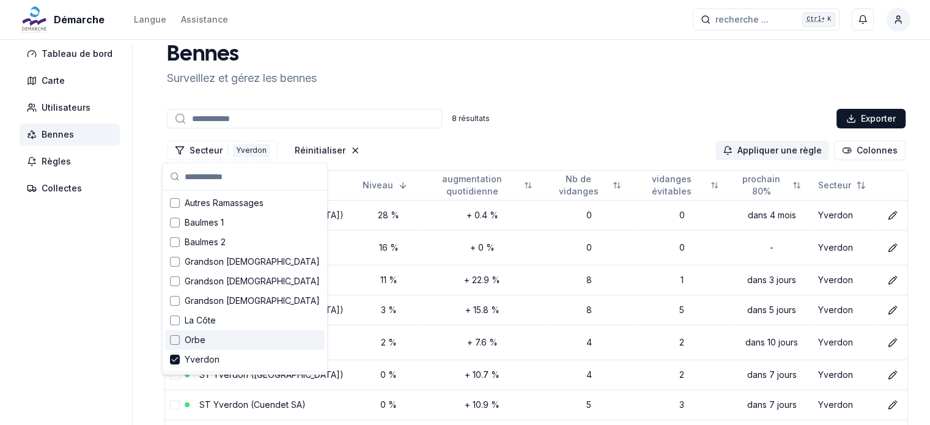
click at [174, 337] on div "Suggestions" at bounding box center [175, 340] width 10 height 10
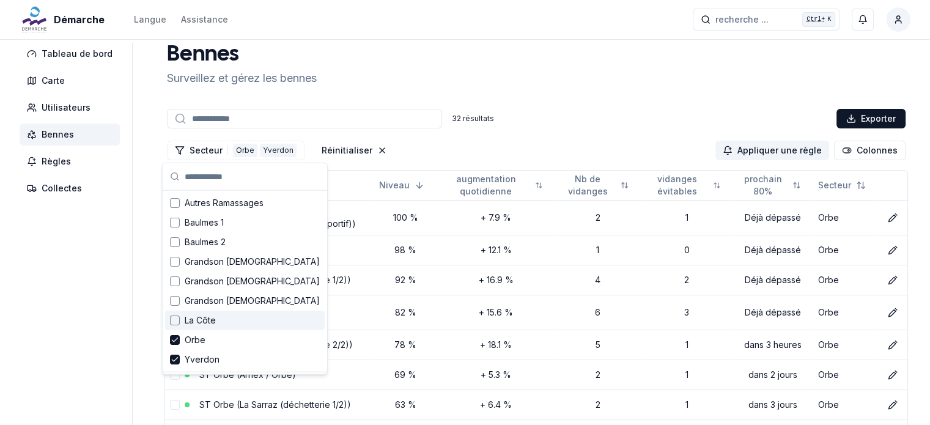
click at [174, 313] on div "La Côte" at bounding box center [245, 321] width 160 height 20
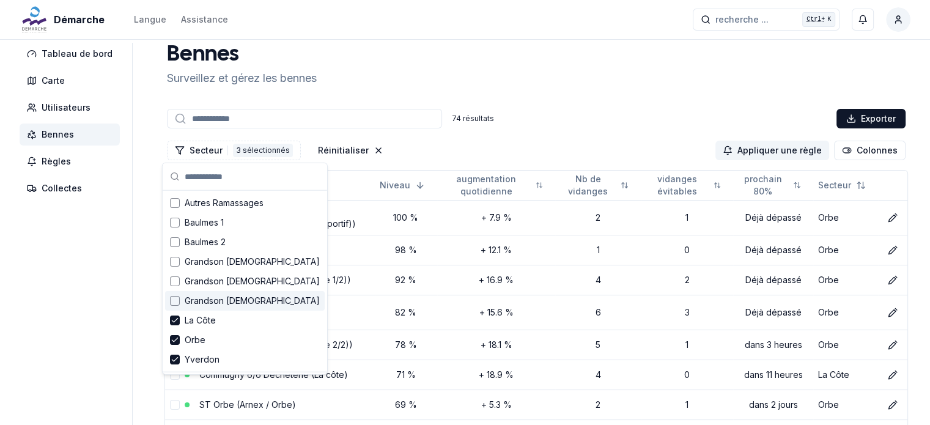
click at [174, 300] on div "Suggestions" at bounding box center [175, 301] width 10 height 10
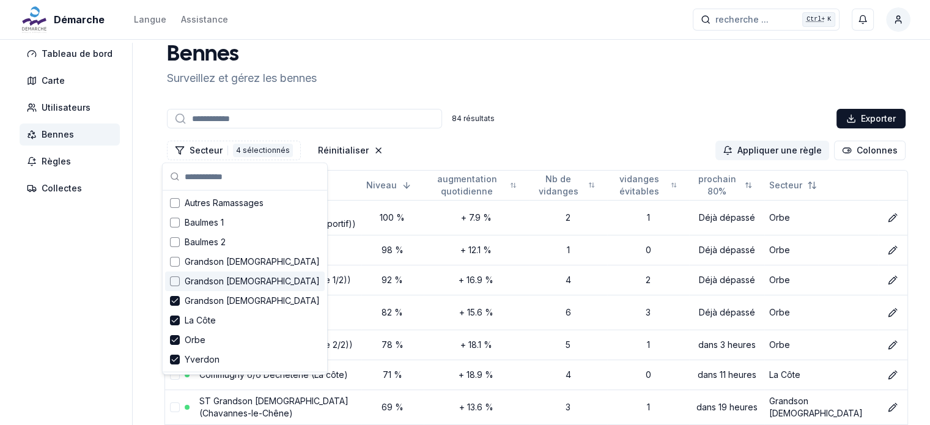
click at [174, 280] on div "Suggestions" at bounding box center [175, 281] width 10 height 10
drag, startPoint x: 175, startPoint y: 263, endPoint x: 179, endPoint y: 249, distance: 14.7
click at [175, 263] on div "Suggestions" at bounding box center [175, 262] width 10 height 10
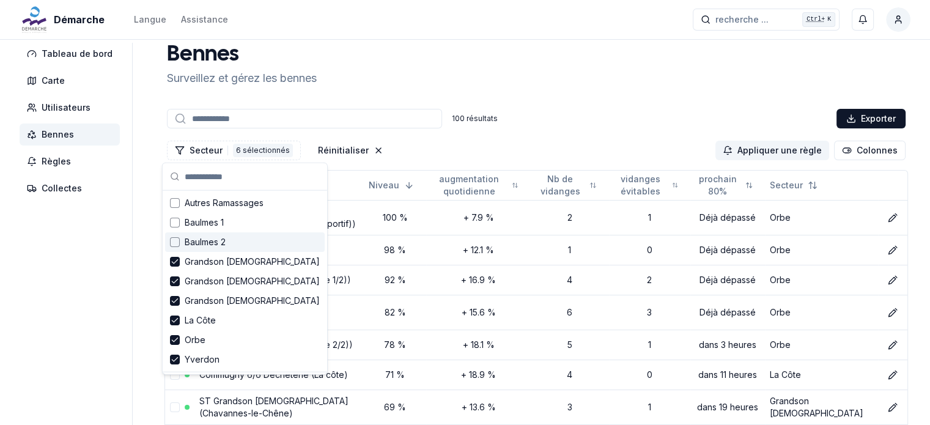
drag, startPoint x: 180, startPoint y: 243, endPoint x: 178, endPoint y: 230, distance: 13.0
click at [180, 242] on div "Baulmes 2" at bounding box center [245, 242] width 160 height 20
click at [175, 221] on div "Suggestions" at bounding box center [175, 223] width 10 height 10
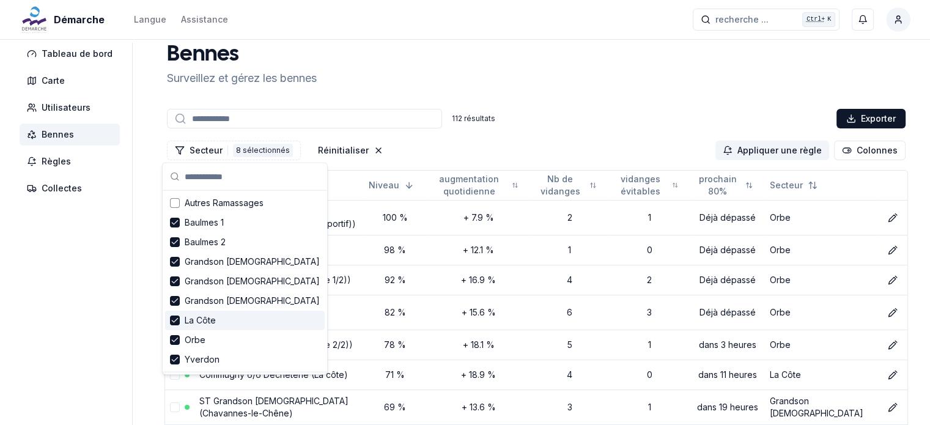
click at [175, 319] on polyline "Suggestions" at bounding box center [175, 320] width 6 height 4
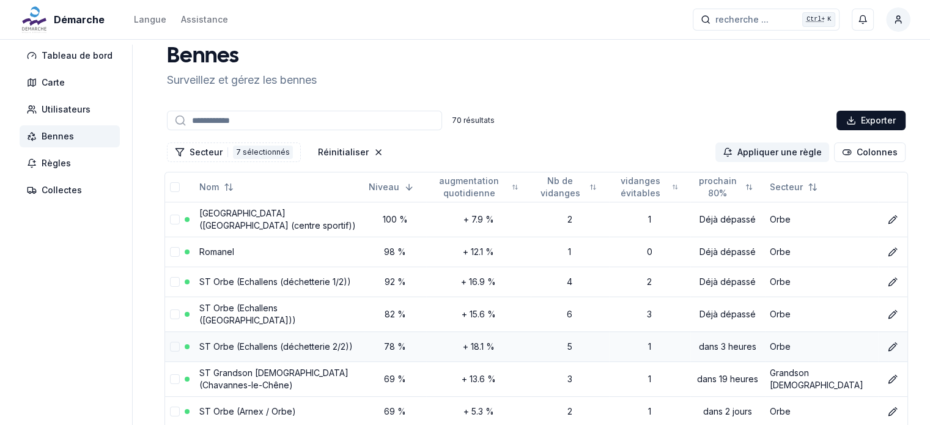
scroll to position [0, 0]
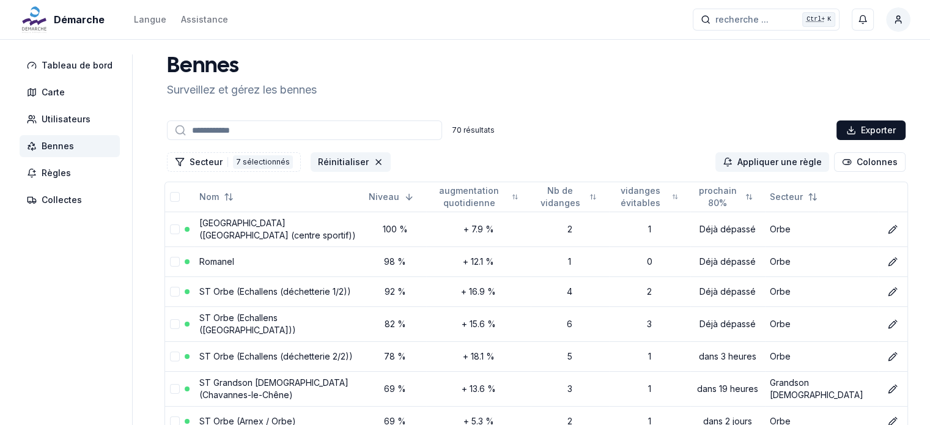
click at [369, 160] on button "Réinitialiser" at bounding box center [351, 162] width 80 height 20
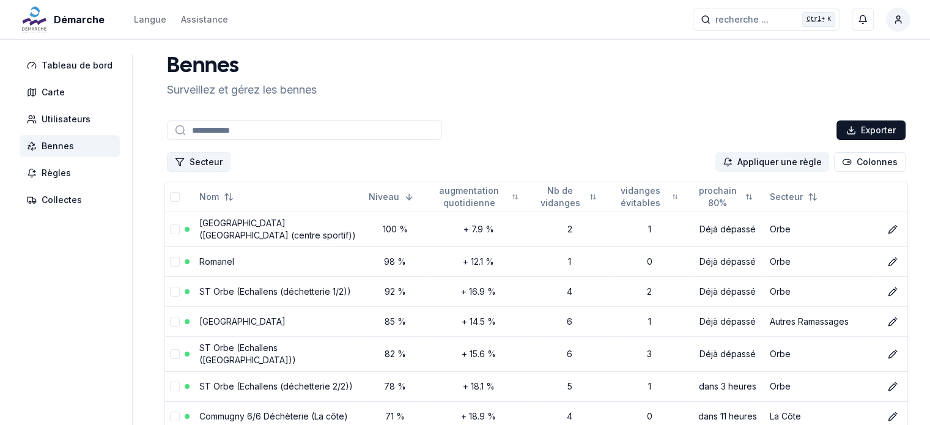
click at [210, 164] on button "Secteur" at bounding box center [199, 162] width 64 height 20
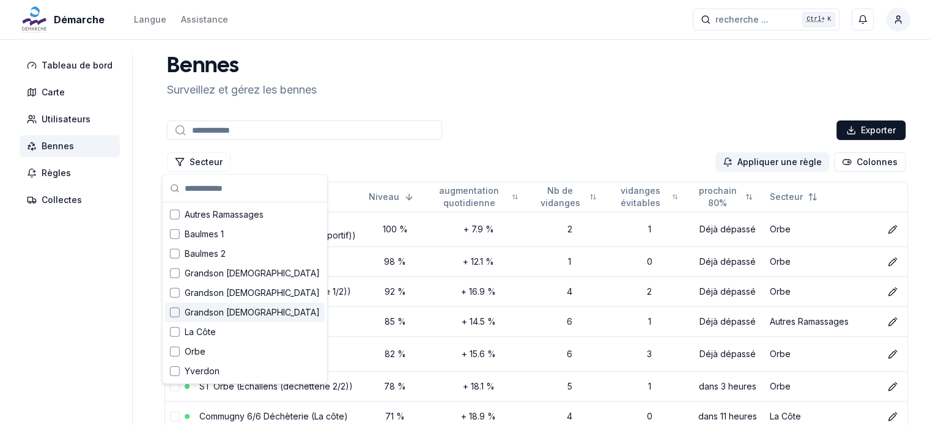
click at [210, 314] on span "Grandson 3" at bounding box center [252, 312] width 135 height 12
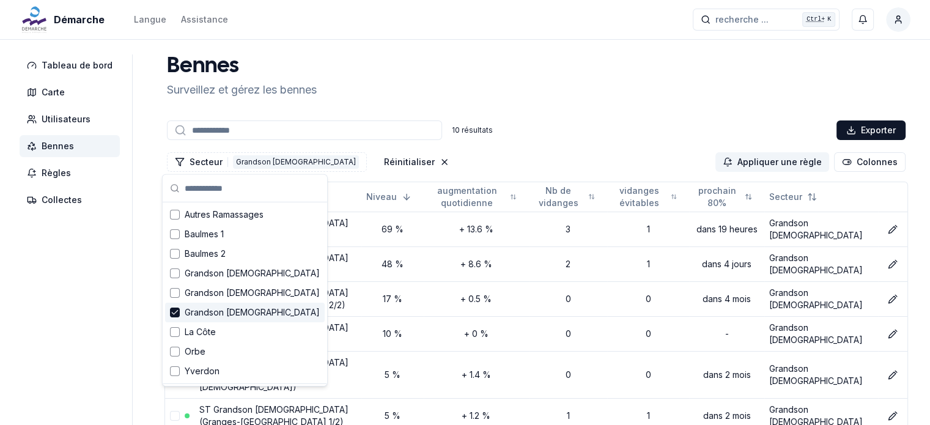
click at [98, 308] on aside "Tableau de bord Carte Utilisateurs Bennes Règles Collectes" at bounding box center [76, 329] width 113 height 550
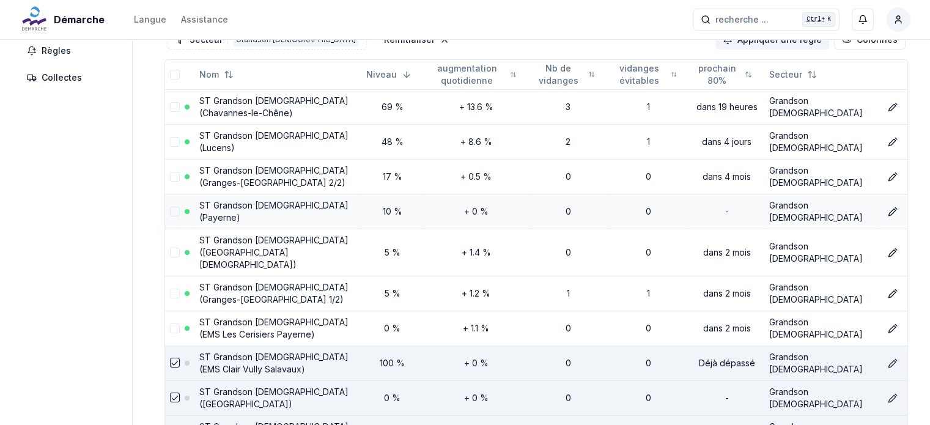
scroll to position [103, 0]
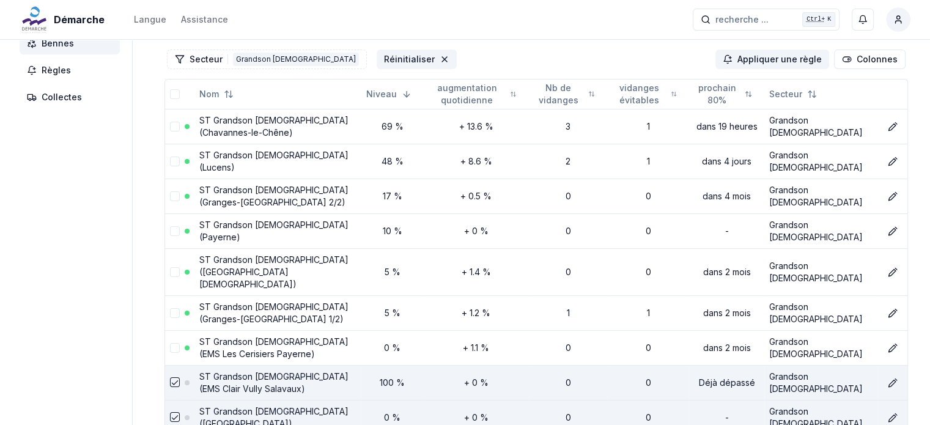
click at [440, 54] on icon "Réinitialiser les filtres" at bounding box center [445, 59] width 10 height 10
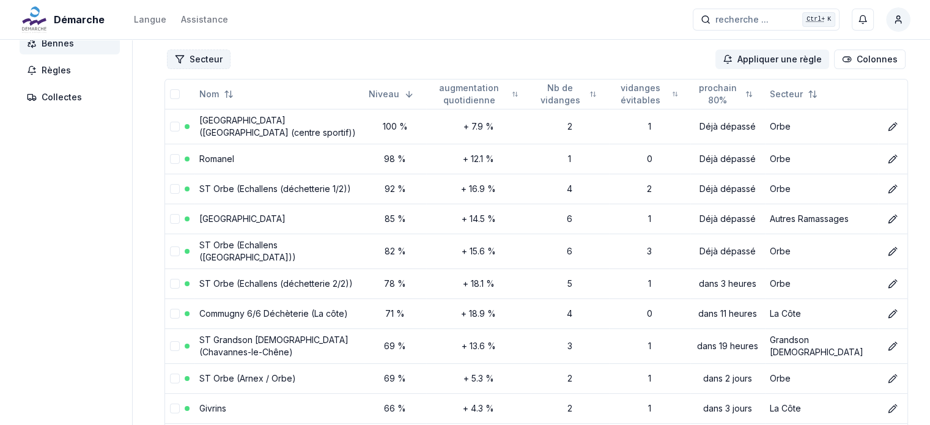
click at [199, 61] on button "Secteur" at bounding box center [199, 60] width 64 height 20
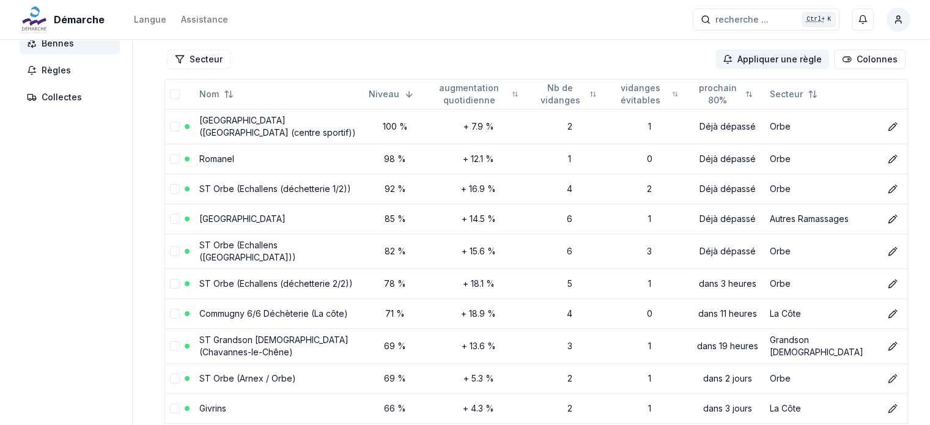
scroll to position [0, 0]
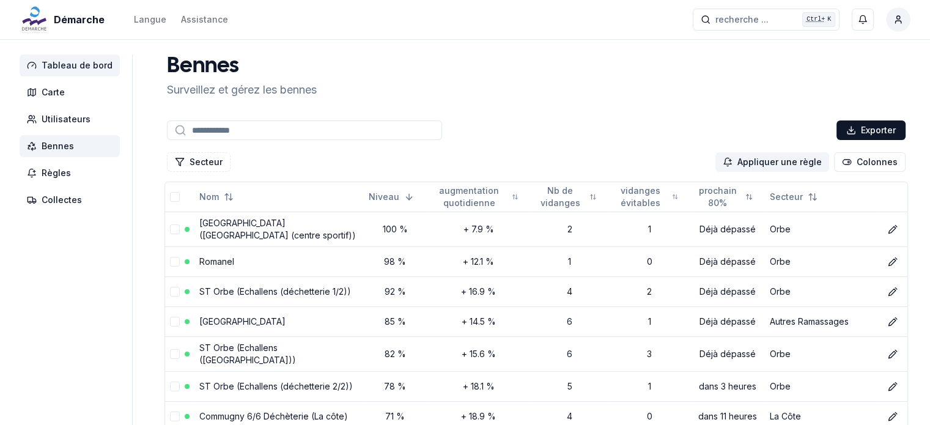
click at [70, 62] on span "Tableau de bord" at bounding box center [77, 65] width 71 height 12
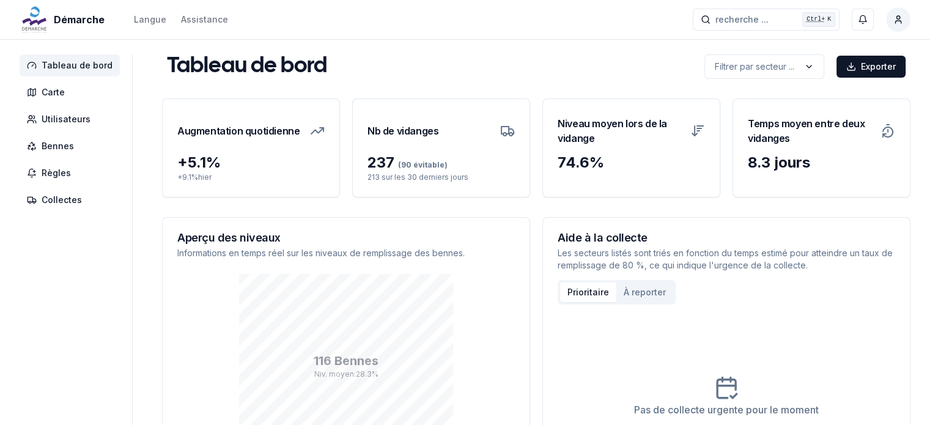
click at [700, 249] on p "Les secteurs listés sont triés en fonction du temps estimé pour atteindre un ta…" at bounding box center [727, 259] width 338 height 24
click at [53, 177] on span "Règles" at bounding box center [56, 173] width 29 height 12
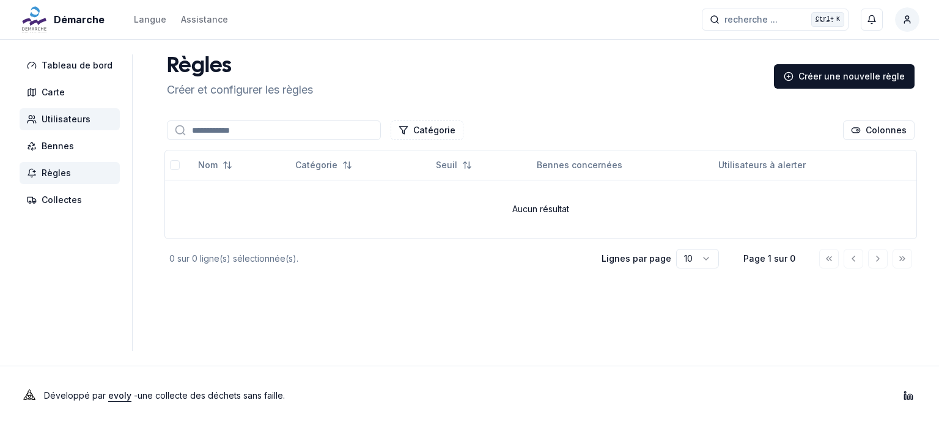
click at [43, 127] on span "Utilisateurs" at bounding box center [70, 119] width 100 height 22
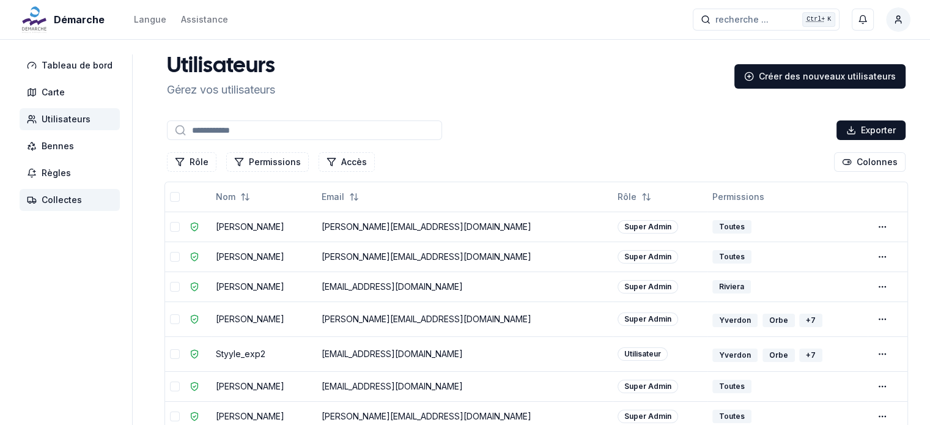
click at [61, 201] on span "Collectes" at bounding box center [62, 200] width 40 height 12
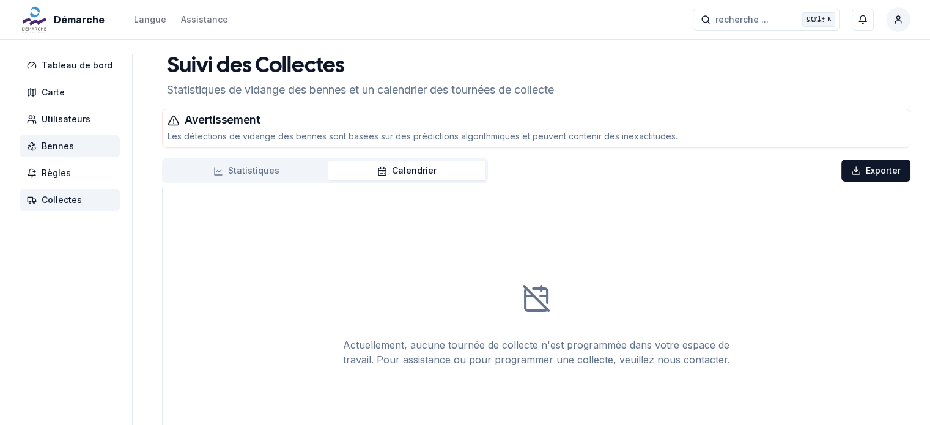
click at [62, 144] on span "Bennes" at bounding box center [58, 146] width 32 height 12
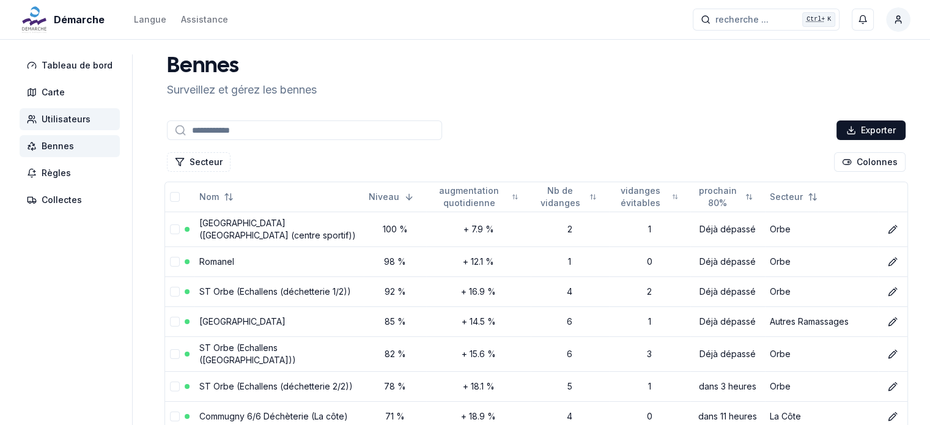
click at [67, 117] on span "Utilisateurs" at bounding box center [66, 119] width 49 height 12
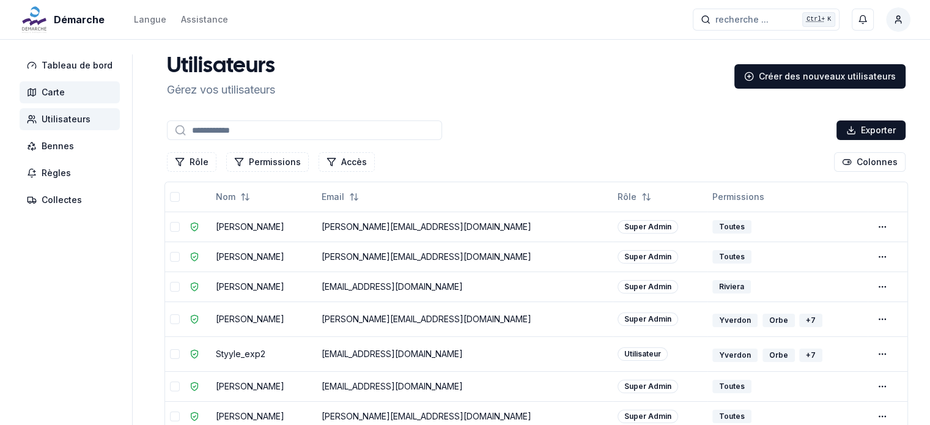
click at [43, 85] on span "Carte" at bounding box center [70, 92] width 100 height 22
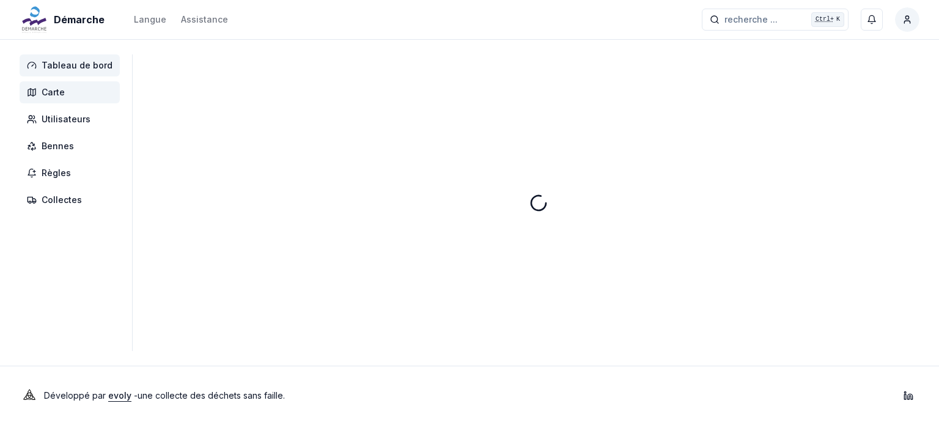
click at [67, 70] on span "Tableau de bord" at bounding box center [77, 65] width 71 height 12
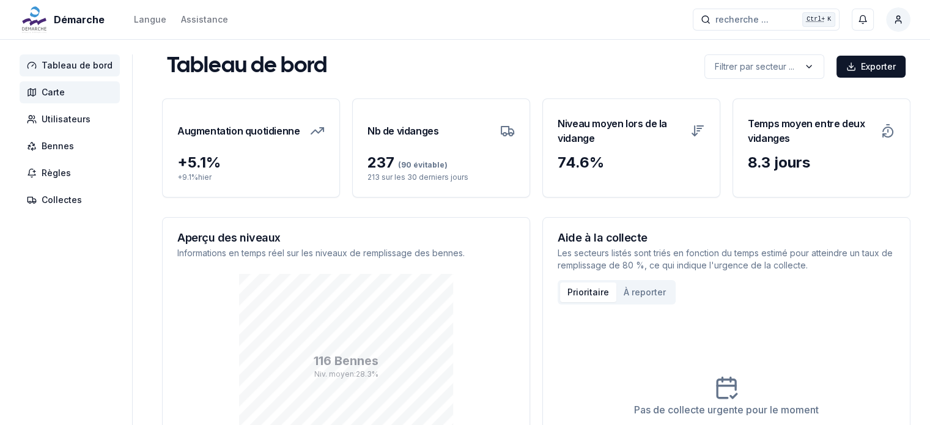
click at [64, 97] on span "Carte" at bounding box center [70, 92] width 100 height 22
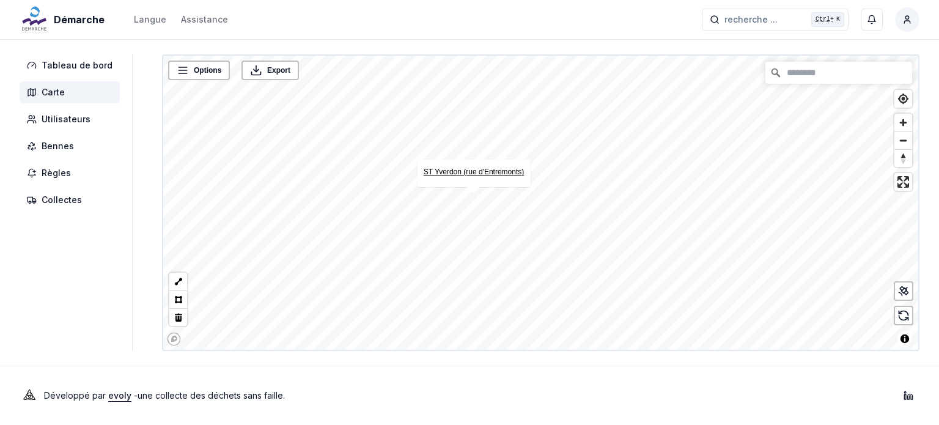
click at [472, 172] on link "ST Yverdon (rue d'Entremonts)" at bounding box center [474, 172] width 101 height 9
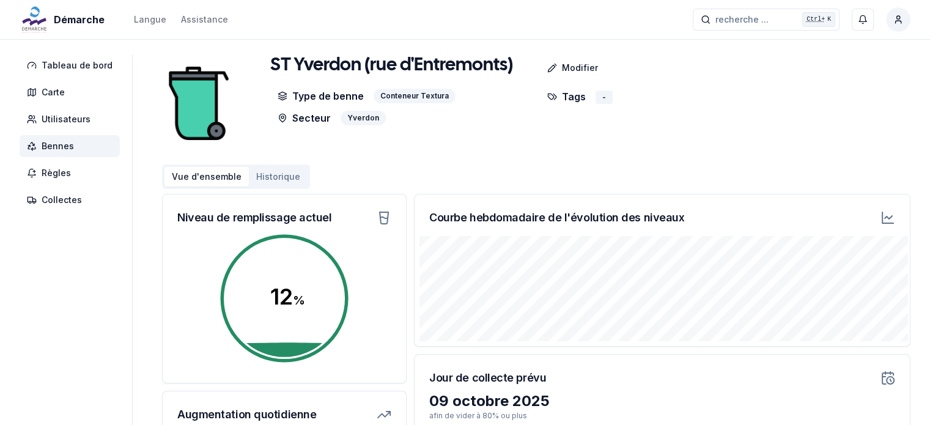
click at [684, 108] on div "Tags -" at bounding box center [671, 107] width 262 height 37
